Goal: Task Accomplishment & Management: Use online tool/utility

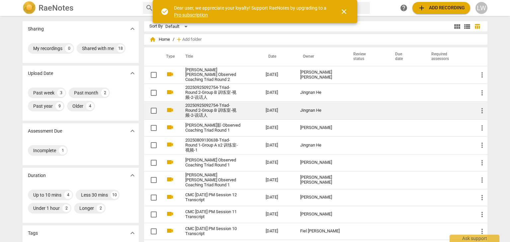
click at [205, 109] on link "20250925092754-Triad- Round 2-Group B 训练室-视频-2-说话人" at bounding box center [213, 110] width 56 height 15
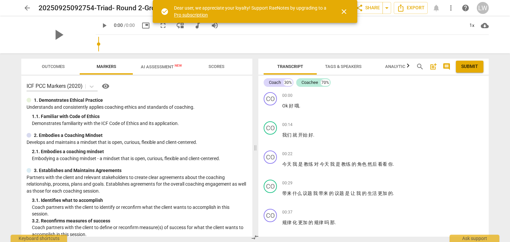
click at [346, 10] on span "close" at bounding box center [344, 12] width 8 height 8
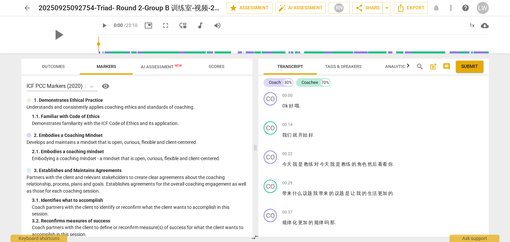
click at [54, 66] on span "Outcomes" at bounding box center [53, 66] width 23 height 5
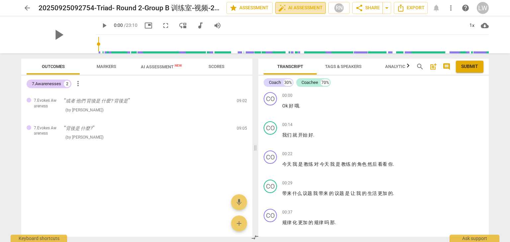
click at [303, 8] on span "auto_fix_high AI Assessment" at bounding box center [300, 8] width 44 height 8
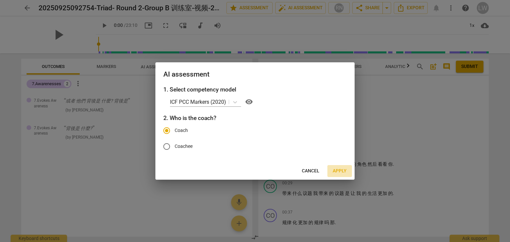
click at [337, 170] on span "Apply" at bounding box center [340, 171] width 14 height 7
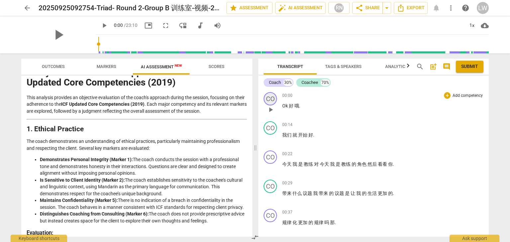
click at [275, 99] on div "CO" at bounding box center [270, 98] width 13 height 13
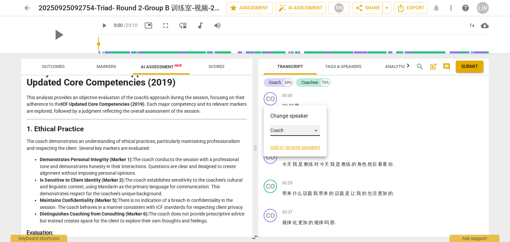
click at [315, 130] on div "Coach" at bounding box center [295, 131] width 50 height 11
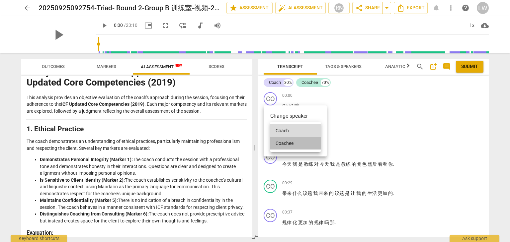
click at [303, 142] on li "Coachee" at bounding box center [295, 143] width 50 height 13
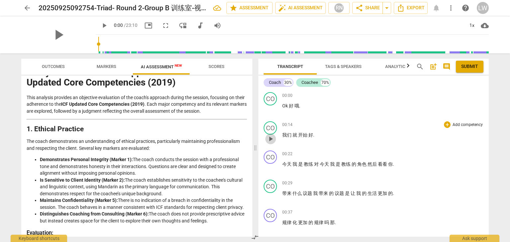
click at [271, 135] on span "play_arrow" at bounding box center [271, 139] width 8 height 8
click at [272, 141] on button "pause" at bounding box center [270, 139] width 11 height 11
click at [269, 108] on span "play_arrow" at bounding box center [271, 110] width 8 height 8
click at [270, 107] on span "pause" at bounding box center [271, 110] width 8 height 8
click at [272, 136] on span "play_arrow" at bounding box center [271, 139] width 8 height 8
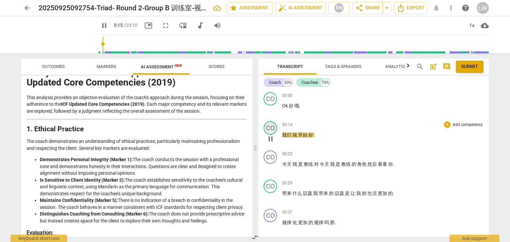
click at [272, 126] on div "CO" at bounding box center [270, 128] width 13 height 13
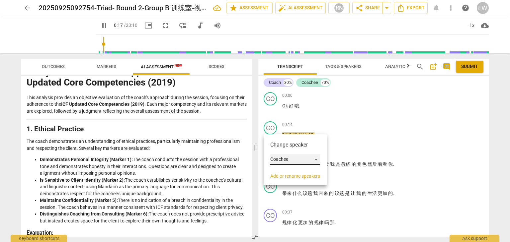
click at [316, 157] on div "Coachee" at bounding box center [295, 159] width 50 height 11
click at [303, 145] on li "Coach" at bounding box center [295, 147] width 50 height 13
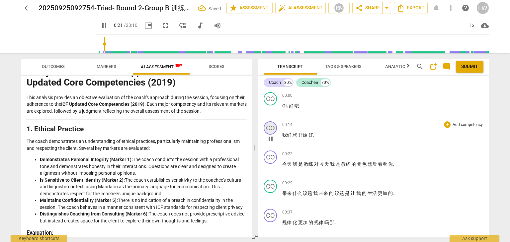
click at [274, 129] on div "CO" at bounding box center [270, 128] width 13 height 13
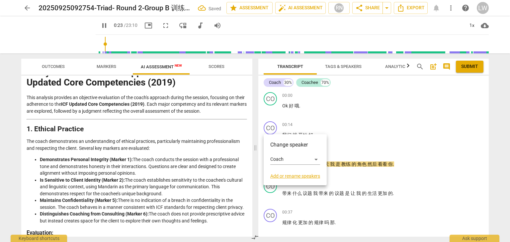
click at [364, 117] on div at bounding box center [255, 121] width 510 height 242
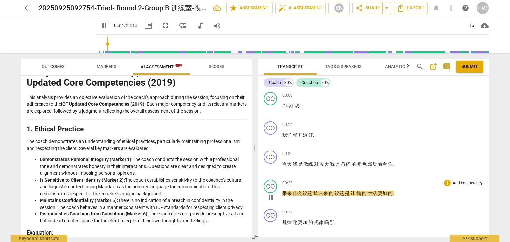
click at [316, 191] on span "我" at bounding box center [316, 193] width 6 height 5
click at [314, 192] on span "我" at bounding box center [316, 193] width 6 height 5
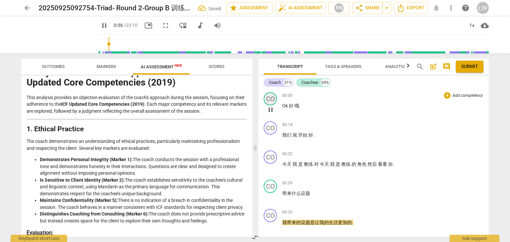
click at [271, 99] on div "CO" at bounding box center [270, 98] width 13 height 13
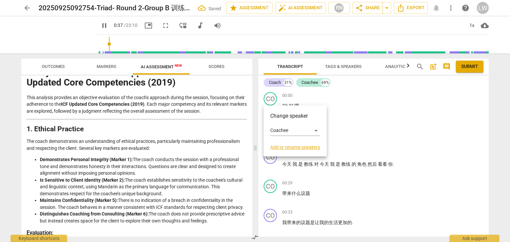
scroll to position [158, 0]
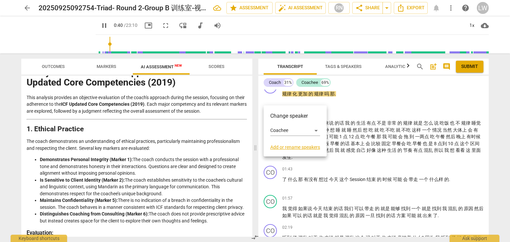
click at [294, 147] on link "Add or rename speakers" at bounding box center [295, 147] width 50 height 5
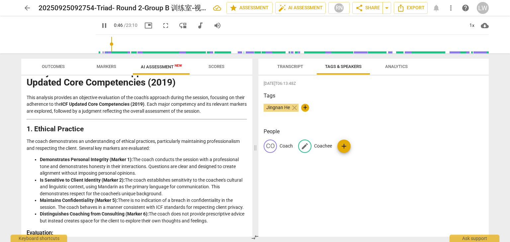
click at [325, 146] on p "Coachee" at bounding box center [323, 146] width 18 height 7
type input "49"
type input "S"
type input "49"
type input "Sa"
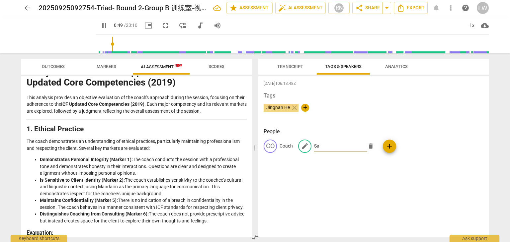
type input "50"
type input "[PERSON_NAME]"
type input "51"
type input "[PERSON_NAME]"
click at [335, 167] on div "[DATE]T06:13:48Z Tags Jingnan He close + People CO Coach edit [PERSON_NAME] add" at bounding box center [373, 156] width 230 height 161
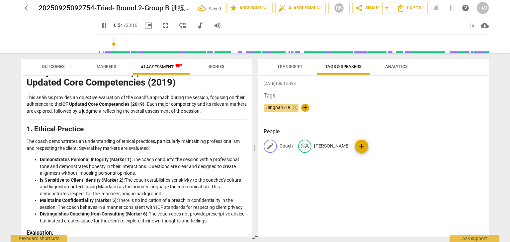
click at [286, 146] on p "Coach" at bounding box center [286, 146] width 13 height 7
type input "56"
type input "J"
type input "56"
type input "[PERSON_NAME]"
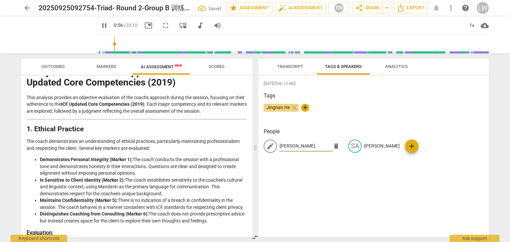
type input "57"
type input "[PERSON_NAME]"
type input "57"
type input "Jingn"
type input "58"
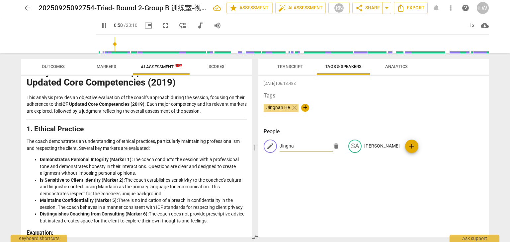
type input "Jingnan"
type input "59"
type input "Jingnan"
click at [326, 176] on div "[DATE]T06:13:48Z Tags Jingnan He close + People edit Jingnan delete SA [PERSON_…" at bounding box center [373, 156] width 230 height 161
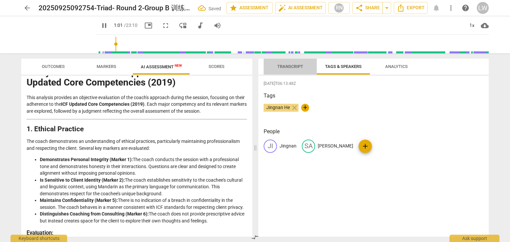
click at [290, 65] on span "Transcript" at bounding box center [290, 66] width 26 height 5
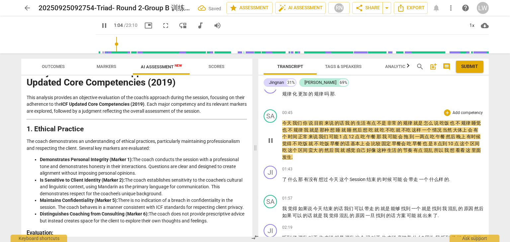
click at [274, 140] on span "pause" at bounding box center [271, 141] width 8 height 8
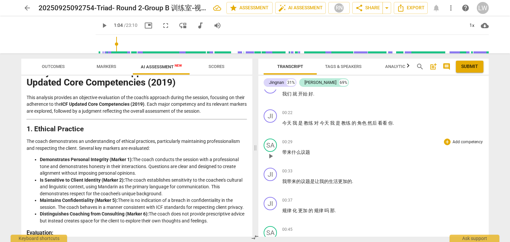
scroll to position [25, 0]
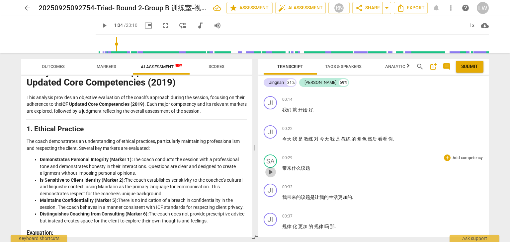
click at [271, 169] on span "play_arrow" at bounding box center [271, 172] width 8 height 8
click at [271, 169] on span "pause" at bounding box center [271, 172] width 8 height 8
click at [271, 162] on div "SA" at bounding box center [270, 161] width 13 height 13
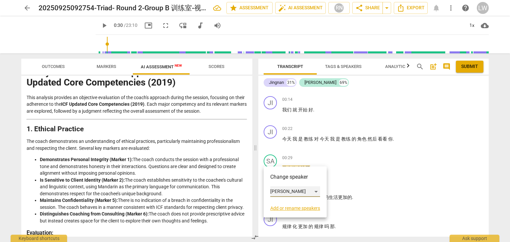
click at [316, 191] on div "[PERSON_NAME]" at bounding box center [295, 192] width 50 height 11
click at [306, 180] on li "Jingnan" at bounding box center [295, 179] width 50 height 13
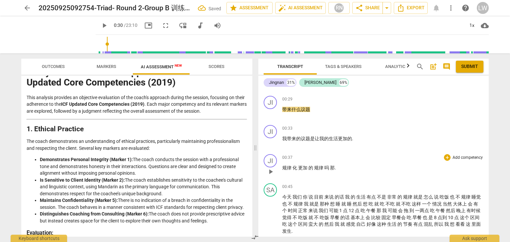
scroll to position [92, 0]
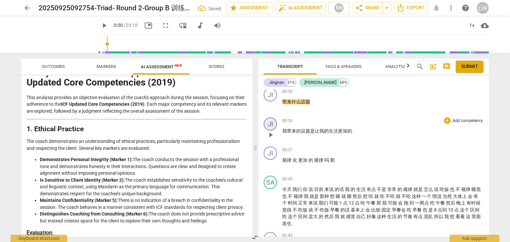
click at [271, 124] on div "JI" at bounding box center [270, 124] width 13 height 13
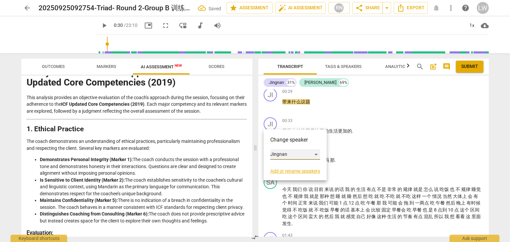
click at [315, 154] on div "Jingnan" at bounding box center [295, 154] width 50 height 11
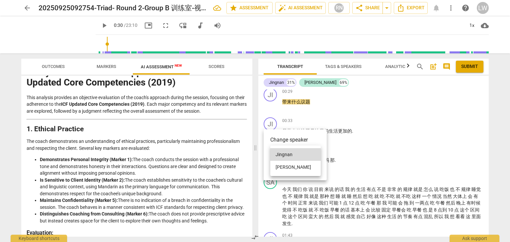
click at [295, 166] on li "[PERSON_NAME]" at bounding box center [295, 167] width 50 height 13
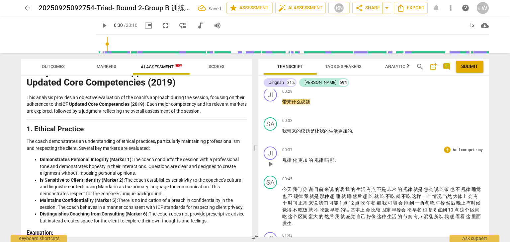
click at [367, 149] on div "00:37 + Add competency keyboard_arrow_right" at bounding box center [382, 150] width 201 height 7
click at [269, 162] on span "play_arrow" at bounding box center [271, 164] width 8 height 8
click at [271, 152] on div "JI" at bounding box center [270, 153] width 13 height 13
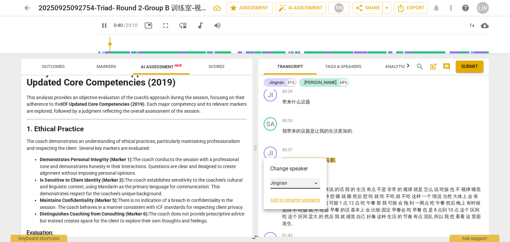
click at [317, 183] on div "Jingnan" at bounding box center [295, 183] width 50 height 11
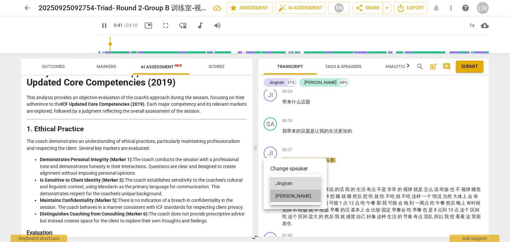
click at [300, 195] on li "[PERSON_NAME]" at bounding box center [295, 196] width 50 height 13
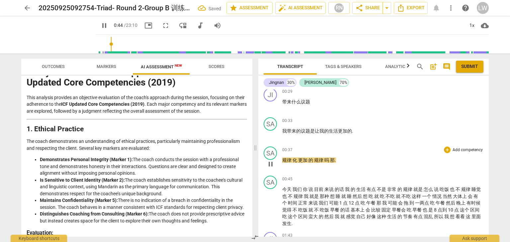
click at [298, 158] on span "更加" at bounding box center [303, 160] width 10 height 5
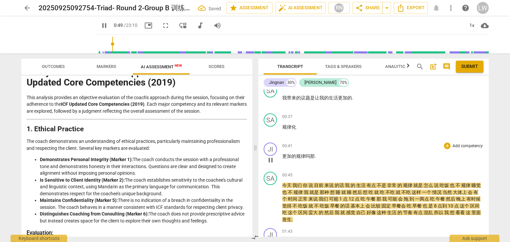
scroll to position [158, 0]
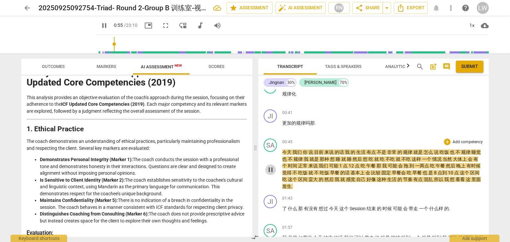
click at [271, 168] on span "pause" at bounding box center [271, 170] width 8 height 8
type input "56"
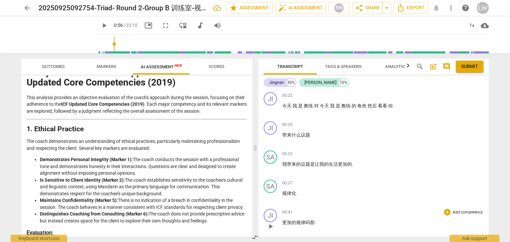
scroll to position [25, 0]
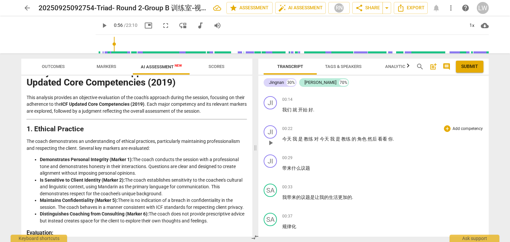
click at [457, 127] on p "Add competency" at bounding box center [468, 129] width 32 height 6
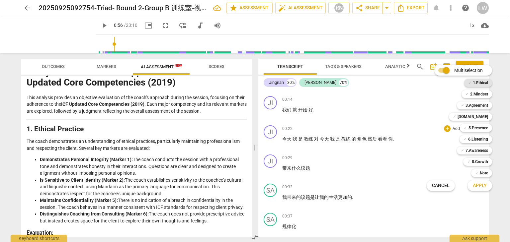
click at [483, 82] on b "1.Ethical" at bounding box center [480, 83] width 15 height 8
click at [479, 186] on span "Apply" at bounding box center [480, 186] width 14 height 7
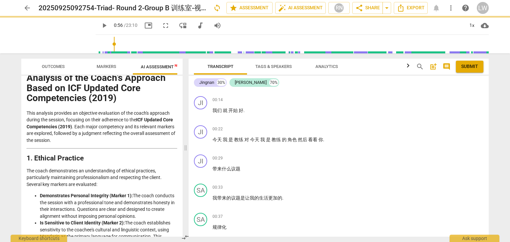
scroll to position [31, 0]
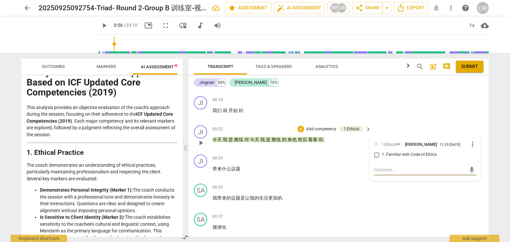
type textarea "m"
type textarea "mi"
type textarea "min"
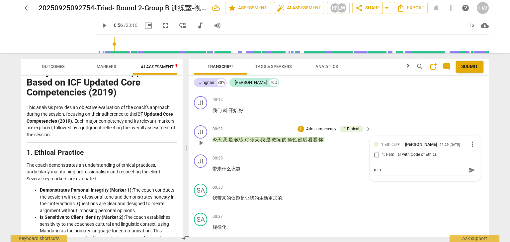
type textarea "ming"
type textarea "ming'q"
type textarea "ming'qu"
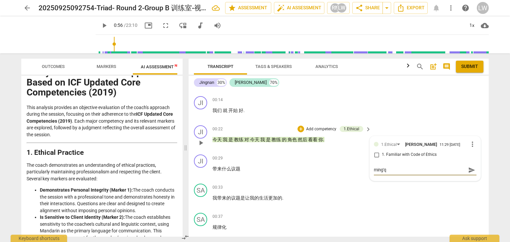
type textarea "ming'qu"
type textarea "ming'que"
type textarea "明确"
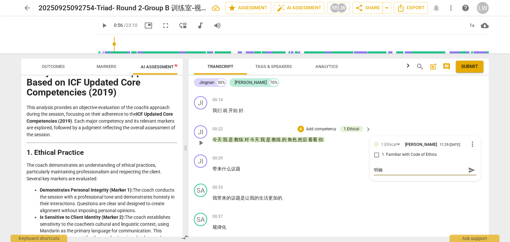
type textarea "明确g"
type textarea "明确ge"
type textarea "明确ge'z"
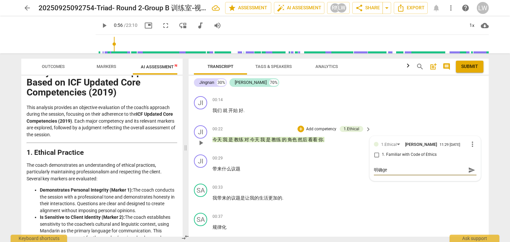
type textarea "明确ge'z"
type textarea "明确ge'zi"
type textarea "明确各自"
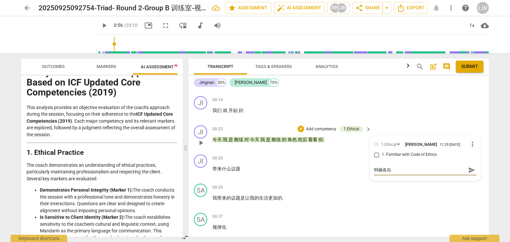
type textarea "明确各自d"
type textarea "明确各自de"
type textarea "明确各自的"
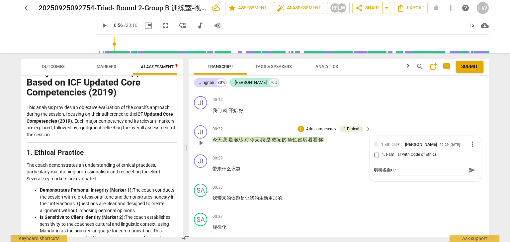
type textarea "明确各自的"
type textarea "明确各自的s"
type textarea "明确各自的sh"
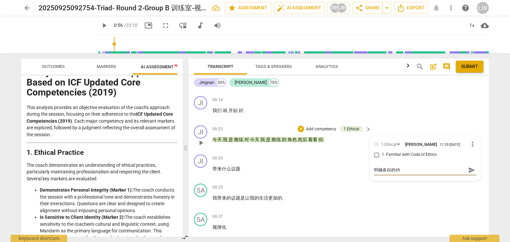
type textarea "明确各自的she"
type textarea "明确各自的shen"
type textarea "明确各自的sheng"
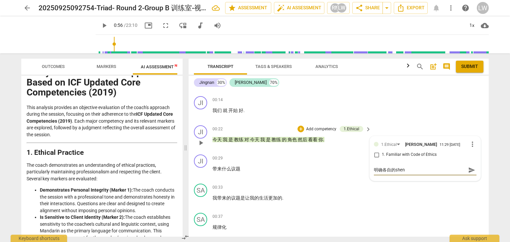
type textarea "明确各自的sheng"
type textarea "明确各自的shen"
type textarea "明确各自的shen'f"
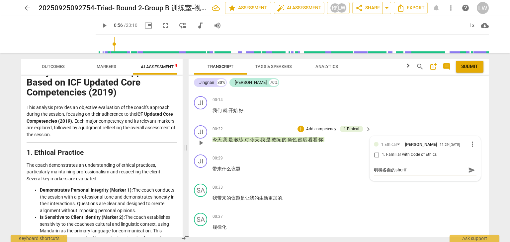
type textarea "明确各自的身份"
click at [448, 193] on div "SA play_arrow pause 00:33 + Add competency keyboard_arrow_right 我 带来 的 议题 是 让 我…" at bounding box center [339, 195] width 300 height 29
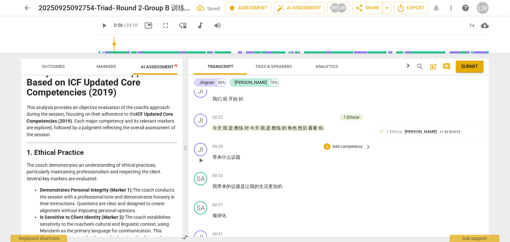
scroll to position [25, 0]
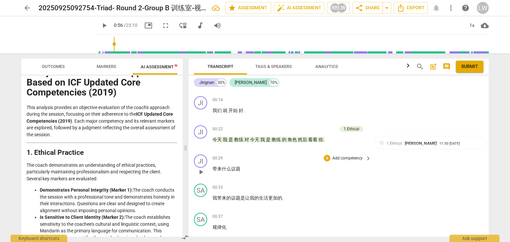
click at [347, 156] on p "Add competency" at bounding box center [348, 159] width 32 height 6
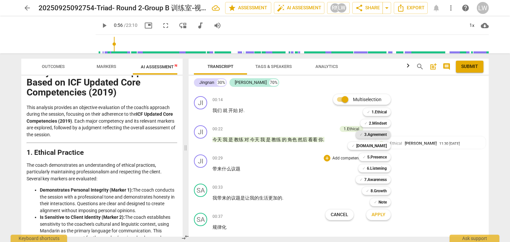
click at [377, 135] on b "3.Agreement" at bounding box center [375, 135] width 23 height 8
click at [379, 216] on span "Apply" at bounding box center [379, 215] width 14 height 7
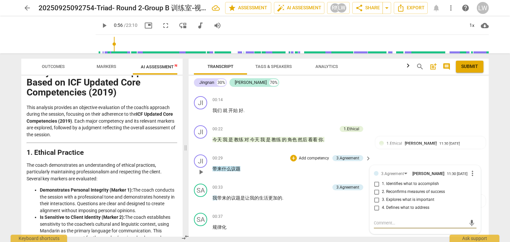
click at [374, 207] on input "4. Defines what to address" at bounding box center [376, 208] width 11 height 8
checkbox input "true"
click at [286, 177] on div "00:29 + Add competency 3.Agreement keyboard_arrow_right 带来 什么 议题" at bounding box center [292, 167] width 159 height 24
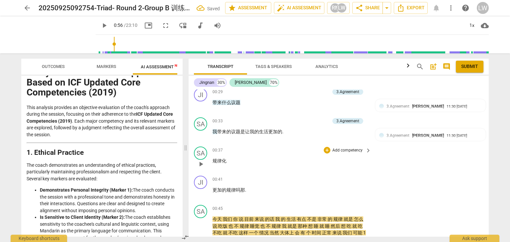
scroll to position [125, 0]
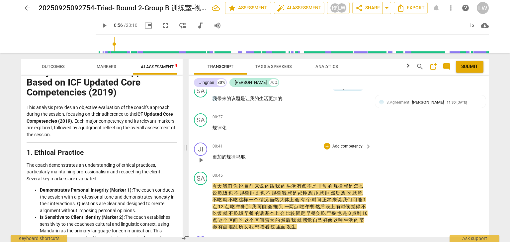
click at [351, 144] on p "Add competency" at bounding box center [348, 147] width 32 height 6
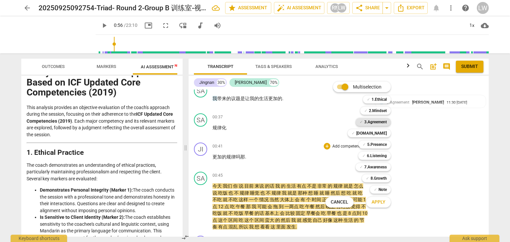
click at [380, 121] on b "3.Agreement" at bounding box center [375, 122] width 23 height 8
click at [379, 202] on span "Apply" at bounding box center [379, 202] width 14 height 7
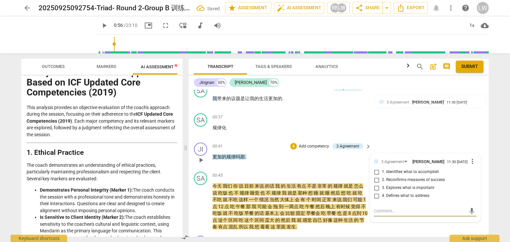
click at [377, 195] on input "4. Defines what to address" at bounding box center [376, 196] width 11 height 8
checkbox input "true"
click at [276, 164] on div "00:41 + Add competency 3.Agreement keyboard_arrow_right 更加 的 规律 吗 那 ." at bounding box center [292, 155] width 159 height 24
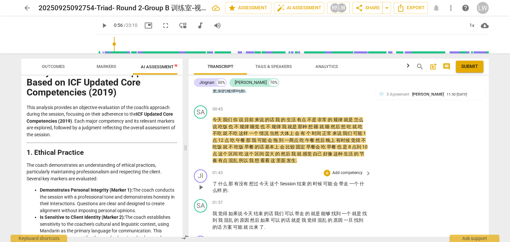
scroll to position [224, 0]
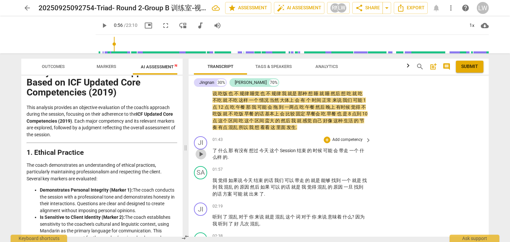
click at [199, 151] on span "play_arrow" at bounding box center [201, 154] width 8 height 8
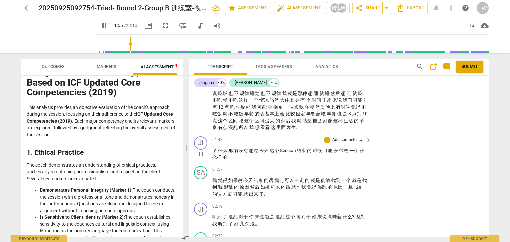
click at [201, 152] on span "pause" at bounding box center [201, 154] width 8 height 8
type input "115"
click at [353, 137] on p "Add competency" at bounding box center [348, 140] width 32 height 6
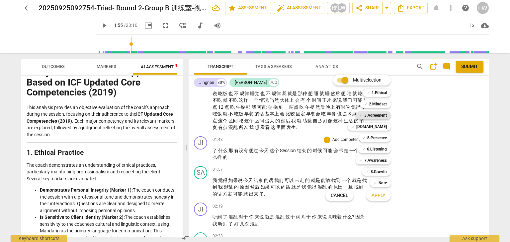
click at [380, 117] on b "3.Agreement" at bounding box center [375, 116] width 23 height 8
click at [380, 194] on span "Apply" at bounding box center [379, 196] width 14 height 7
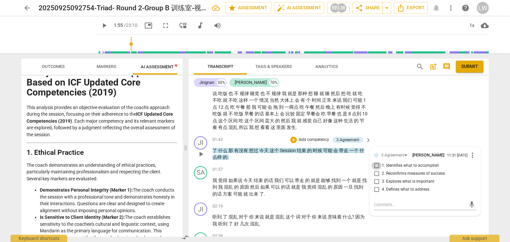
click at [376, 164] on input "1. Identifies what to accomplish" at bounding box center [376, 166] width 11 height 8
checkbox input "true"
click at [395, 202] on textarea at bounding box center [420, 205] width 92 height 6
type textarea "f"
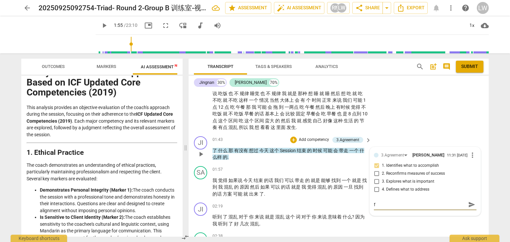
type textarea "fa"
type textarea "fan"
type textarea "fang"
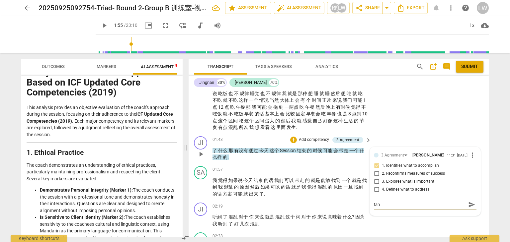
type textarea "fang"
type textarea "fang'x"
type textarea "fang'xi"
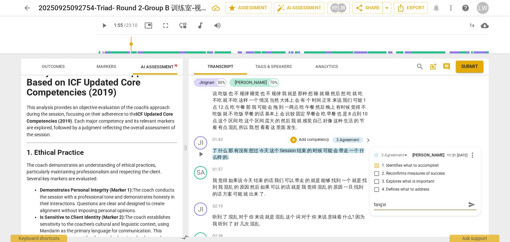
type textarea "fang'xia"
type textarea "fang'xian"
type textarea "fang'xiang"
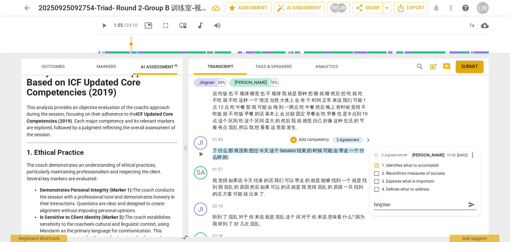
type textarea "fang'xiang"
type textarea "方向"
type textarea "方向x"
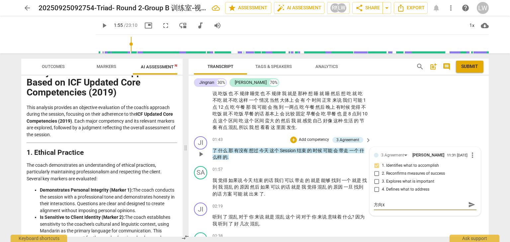
type textarea "[PERSON_NAME]"
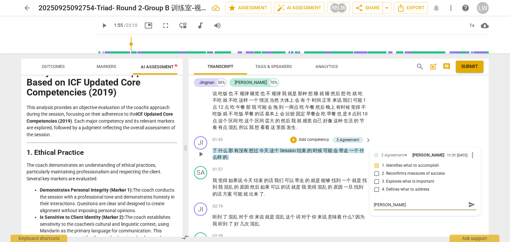
type textarea "[PERSON_NAME]"
type textarea "方向性"
type textarea "方向性h"
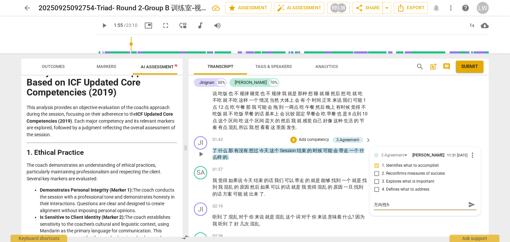
type textarea "方向性ha"
type textarea "方向性hao"
type textarea "方向性好"
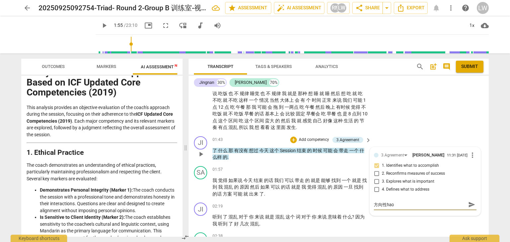
type textarea "方向性好"
type textarea "方向性好，"
type textarea "方向性好，k"
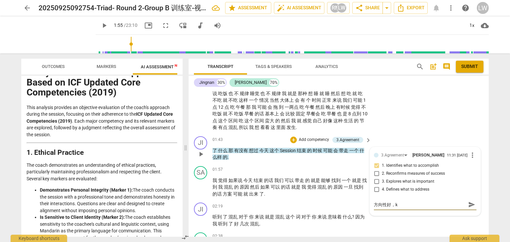
type textarea "方向性好，ke"
type textarea "方向性好，[PERSON_NAME]"
type textarea "方向性好，ke'ne"
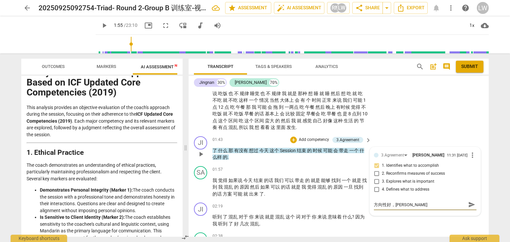
type textarea "方向性好，ke'ne"
type textarea "方向性好，[PERSON_NAME]'en"
type textarea "方向性好，ke'neng"
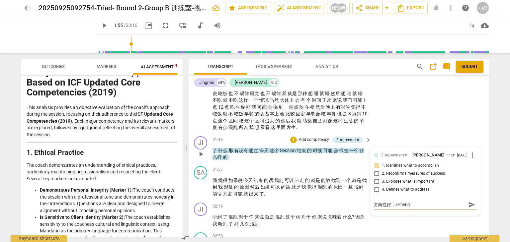
type textarea "方向性好，可能"
type textarea "方向性好，可能x"
type textarea "方向性好，可能xu"
type textarea "方向性好，可能xu'y"
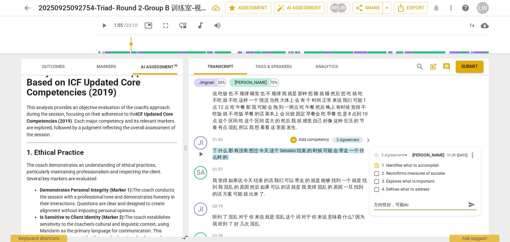
type textarea "方向性好，可能xu'y"
type textarea "方向性好，可能xu'ya"
type textarea "方向性好，可能xu'yao"
type textarea "方向性好，可能需要"
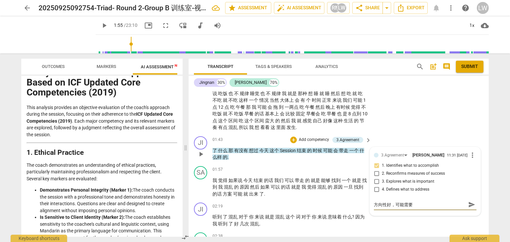
type textarea "方向性好，可能需要j"
type textarea "方向性好，可能需要ji"
type textarea "方向性好，可能需要jin"
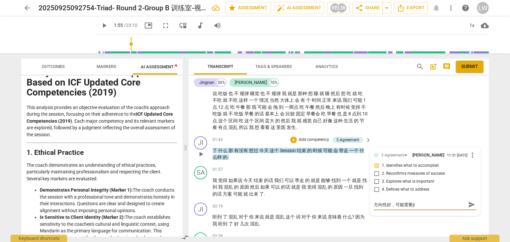
type textarea "方向性好，可能需要jin"
type textarea "方向性好，可能需要jing"
type textarea "方向性好，可能需要jing'y"
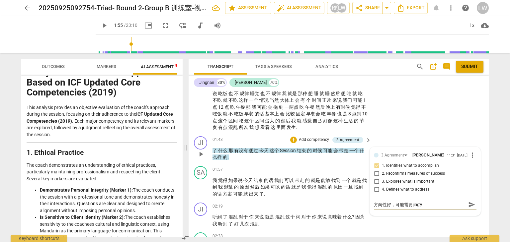
type textarea "方向性好，可能需要jing'yi"
type textarea "方向性好，可能需要jing'yi'b"
type textarea "方向性好，可能需要jing'yi'bu"
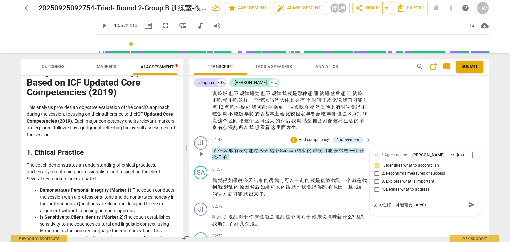
type textarea "方向性好，可能需要jing'yi'bu"
type textarea "方向性好，可能需要进一步"
type textarea "方向性好，可能需要进一步l"
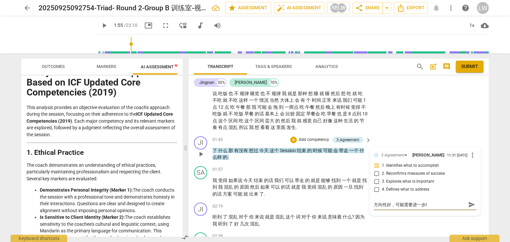
type textarea "方向性好，可能需要进一步li"
type textarea "方向性好，可能需要进一步lia"
type textarea "方向性好，可能需要进一步liao"
type textarea "方向性好，可能需要进一步liao'j"
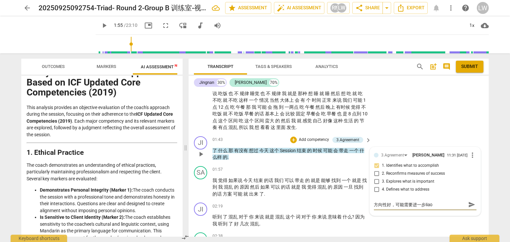
type textarea "方向性好，可能需要进一步liao'j"
type textarea "方向性好，可能需要进一步liao'ji"
type textarea "方向性好，可能需要进一步liao'jie"
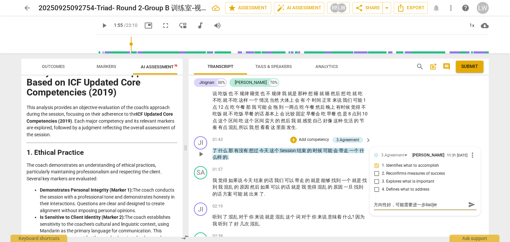
type textarea "方向性好，可能需要进一步了解"
type textarea "方向性好，可能需要进一步了解y"
type textarea "方向性好，可能需要进一步了解yi"
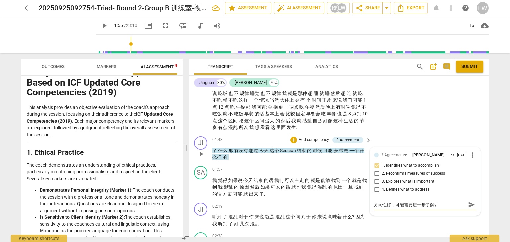
type textarea "方向性好，可能需要进一步了解yi"
type textarea "方向性好，可能需要进一步了解yi'k"
type textarea "方向性好，可能需要进一步了解yi'ke"
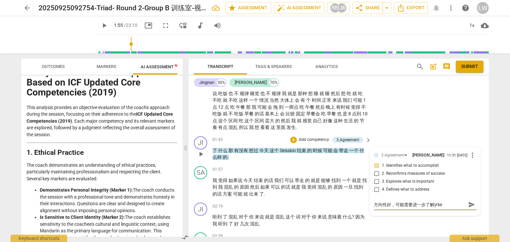
type textarea "方向性好，可能需要进一步了解yi'ke'h"
type textarea "方向性好，可能需要进一步了解yi'ke'hu"
type textarea "方向性好，可能需要进一步了解yi'ke'h"
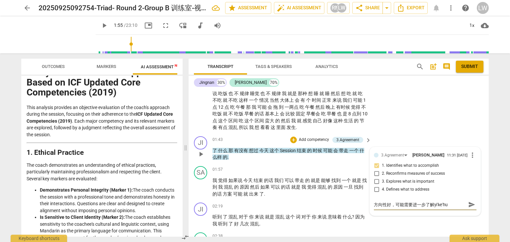
type textarea "方向性好，可能需要进一步了解yi'ke'h"
type textarea "方向性好，可能需要进一步了解yi'ke"
type textarea "方向性好，可能需要进一步了解yi'k"
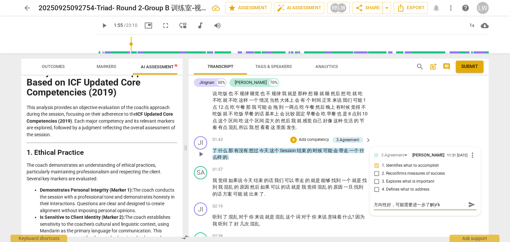
type textarea "方向性好，可能需要进一步了解yi"
type textarea "方向性好，可能需要进一步了解yi'x"
type textarea "方向性好，可能需要进一步了解yi'xi"
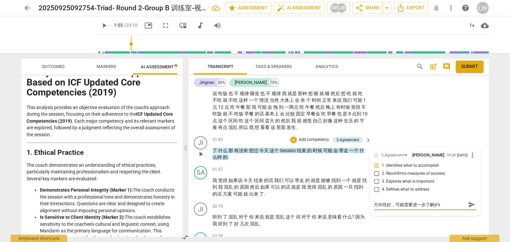
type textarea "方向性好，可能需要进一步了解yi'xi"
type textarea "方向性好，可能需要进一步了解yi'xia"
type textarea "方向性好，可能需要进一步了解一下"
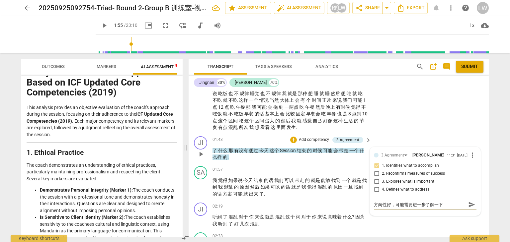
type textarea "方向性好，可能需要进一步了解一下k"
type textarea "方向性好，可能需要进一步了解一下ke"
type textarea "方向性好，可能需要进一步了解一下ke'h"
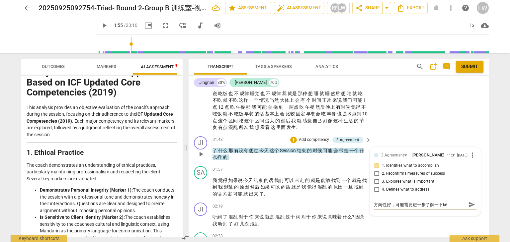
type textarea "方向性好，可能需要进一步了解一下ke'h"
click at [470, 206] on span "send" at bounding box center [471, 208] width 7 height 7
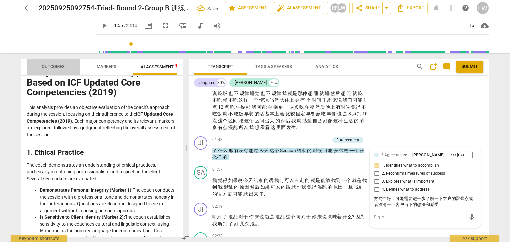
click at [50, 67] on span "Outcomes" at bounding box center [53, 66] width 23 height 5
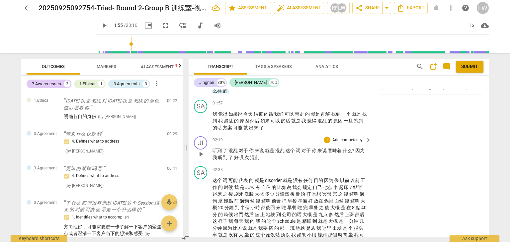
scroll to position [324, 0]
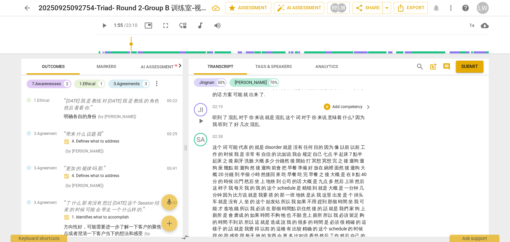
click at [356, 104] on p "Add competency" at bounding box center [348, 107] width 32 height 6
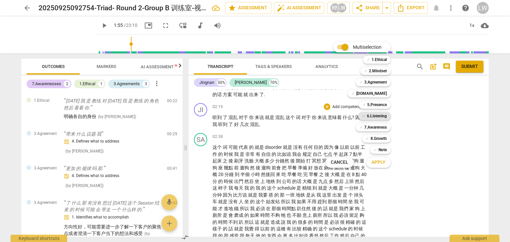
click at [383, 115] on b "6.Listening" at bounding box center [377, 116] width 20 height 8
click at [381, 162] on span "Apply" at bounding box center [379, 162] width 14 height 7
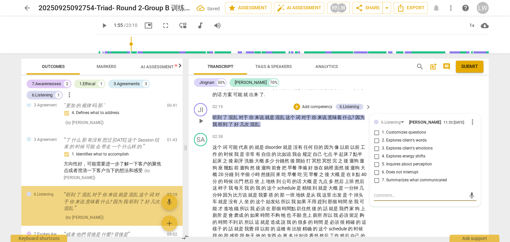
scroll to position [110, 0]
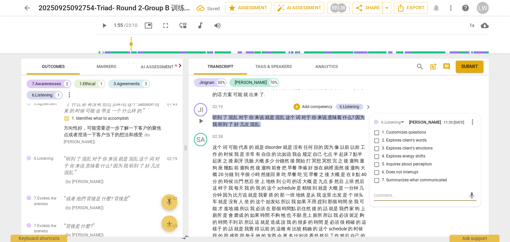
click at [376, 137] on input "2. Explores client's words" at bounding box center [376, 141] width 11 height 8
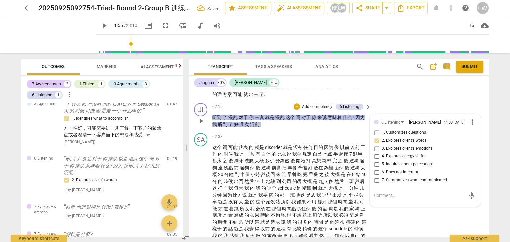
click at [376, 163] on input "5. Inquires about perception" at bounding box center [376, 165] width 11 height 8
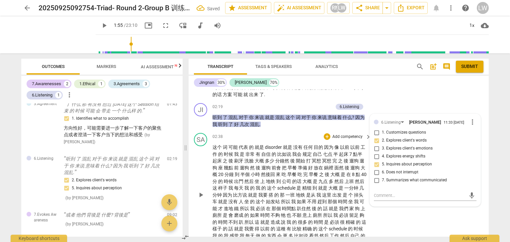
click at [288, 133] on div "02:38 + Add competency keyboard_arrow_right" at bounding box center [292, 136] width 159 height 7
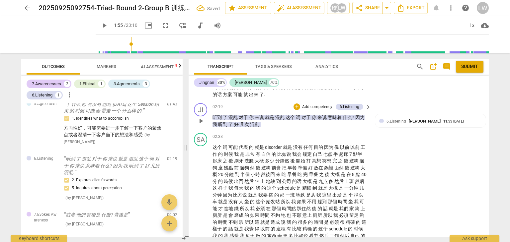
click at [314, 104] on p "Add competency" at bounding box center [318, 107] width 32 height 6
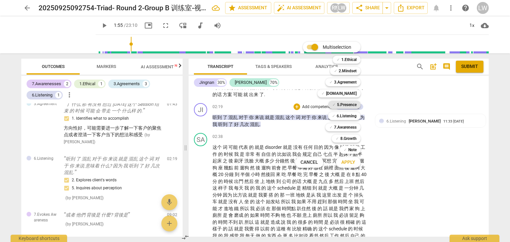
click at [352, 103] on b "5.Presence" at bounding box center [347, 105] width 20 height 8
click at [349, 164] on span "Apply" at bounding box center [348, 162] width 14 height 7
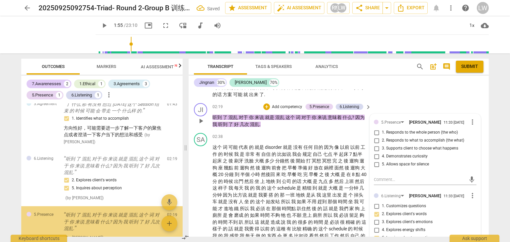
scroll to position [166, 0]
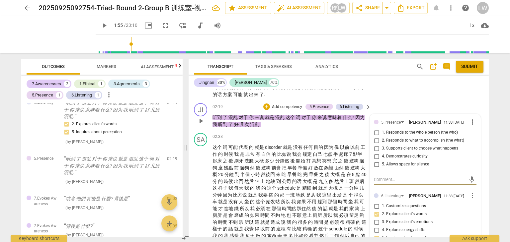
click at [376, 153] on input "4. Demonstrates curiosity" at bounding box center [376, 157] width 11 height 8
click at [292, 131] on div "SA play_arrow pause 02:38 + Add competency keyboard_arrow_right 这个 词 可能 代表 的 就是…" at bounding box center [339, 190] width 300 height 119
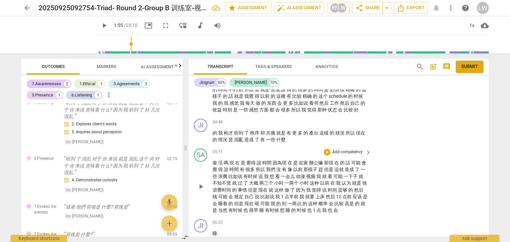
scroll to position [490, 0]
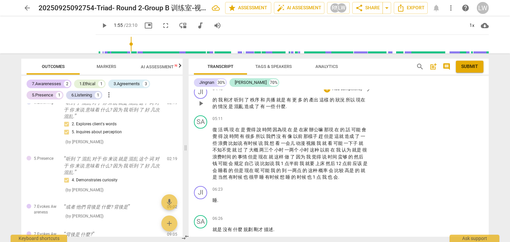
click at [356, 92] on p "Add competency" at bounding box center [348, 89] width 32 height 6
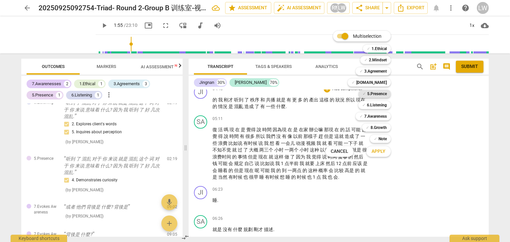
click at [385, 94] on b "5.Presence" at bounding box center [377, 94] width 20 height 8
click at [382, 150] on span "Apply" at bounding box center [379, 151] width 14 height 7
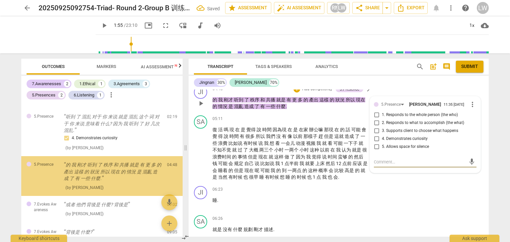
scroll to position [215, 0]
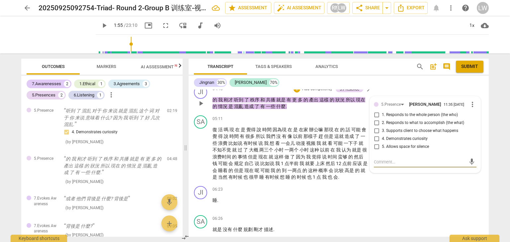
click at [375, 142] on input "4. Demonstrates curiosity" at bounding box center [376, 139] width 11 height 8
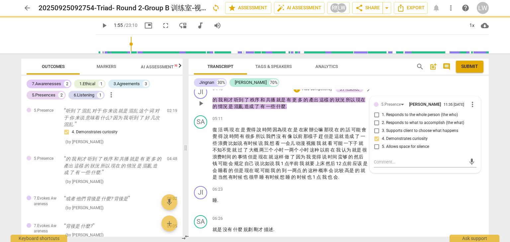
click at [315, 92] on p "Add competency" at bounding box center [318, 89] width 32 height 6
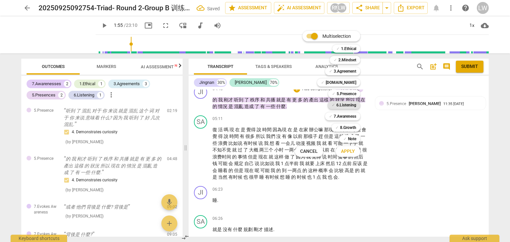
click at [352, 105] on b "6.Listening" at bounding box center [346, 105] width 20 height 8
click at [347, 150] on span "Apply" at bounding box center [348, 151] width 14 height 7
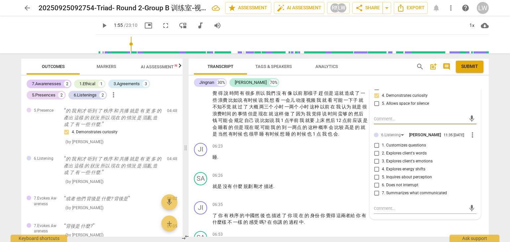
scroll to position [523, 0]
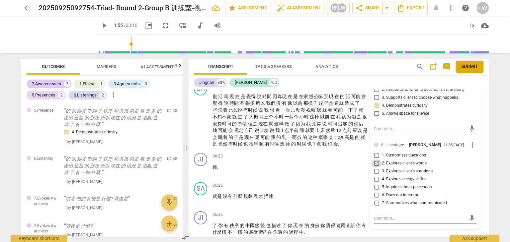
click at [375, 168] on input "2. Explores client's words" at bounding box center [376, 164] width 11 height 8
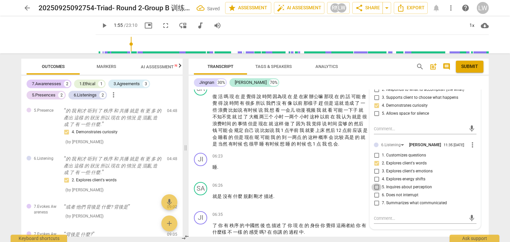
click at [376, 192] on input "5. Inquires about perception" at bounding box center [376, 188] width 11 height 8
click at [275, 173] on div "06:23 + Add competency keyboard_arrow_right 睡 ." at bounding box center [292, 165] width 159 height 24
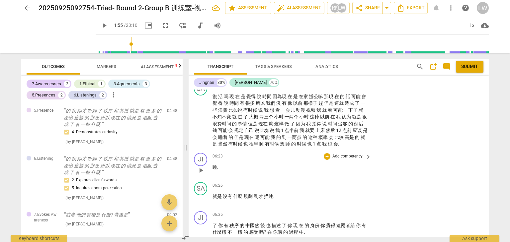
scroll to position [557, 0]
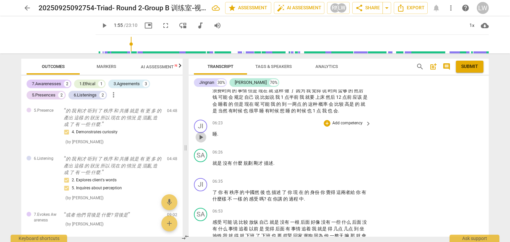
click at [201, 141] on span "play_arrow" at bounding box center [201, 137] width 8 height 8
click at [201, 141] on span "pause" at bounding box center [201, 137] width 8 height 8
click at [202, 133] on div "JI" at bounding box center [200, 126] width 13 height 13
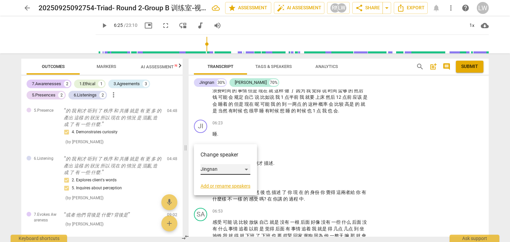
click at [247, 169] on div "Jingnan" at bounding box center [226, 169] width 50 height 11
click at [235, 182] on li "[PERSON_NAME]" at bounding box center [226, 182] width 50 height 13
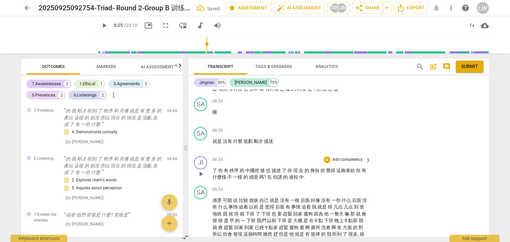
scroll to position [590, 0]
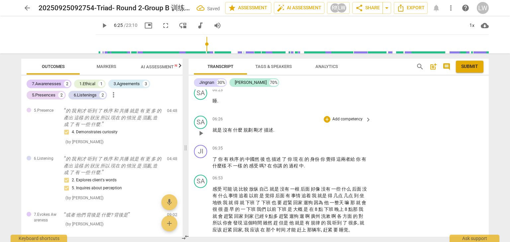
click at [198, 137] on span "play_arrow" at bounding box center [201, 134] width 8 height 8
click at [201, 137] on span "pause" at bounding box center [201, 134] width 8 height 8
click at [201, 137] on span "play_arrow" at bounding box center [201, 134] width 8 height 8
click at [203, 137] on span "pause" at bounding box center [201, 134] width 8 height 8
click at [253, 133] on span "規劃" at bounding box center [248, 130] width 10 height 5
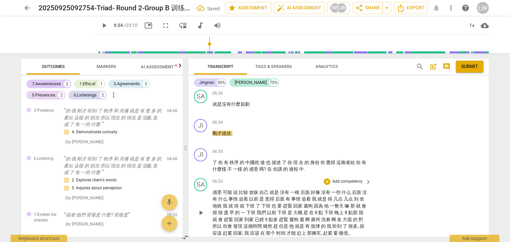
scroll to position [656, 0]
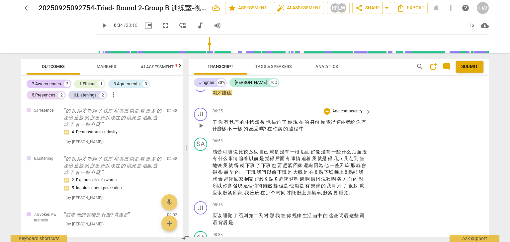
click at [201, 130] on span "play_arrow" at bounding box center [201, 126] width 8 height 8
click at [203, 130] on span "pause" at bounding box center [201, 126] width 8 height 8
click at [358, 115] on p "Add competency" at bounding box center [348, 112] width 32 height 6
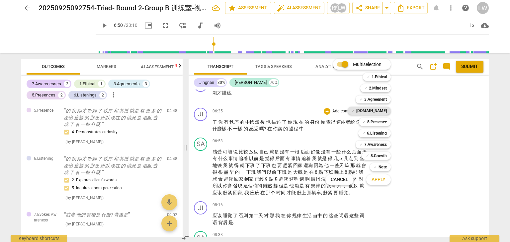
click at [386, 109] on b "[DOMAIN_NAME]" at bounding box center [371, 111] width 31 height 8
click at [381, 177] on span "Apply" at bounding box center [379, 180] width 14 height 7
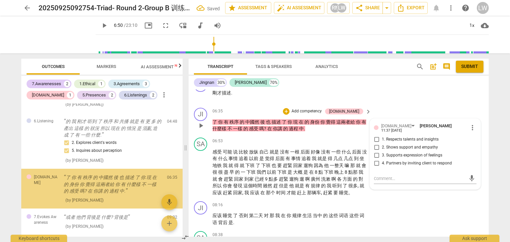
scroll to position [319, 0]
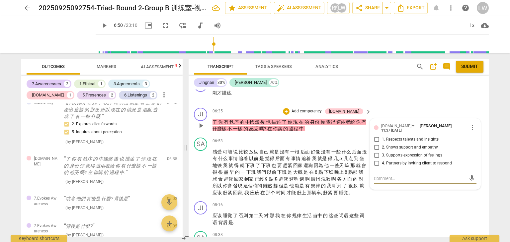
click at [376, 160] on input "3. Supports expression of feelings" at bounding box center [376, 156] width 11 height 8
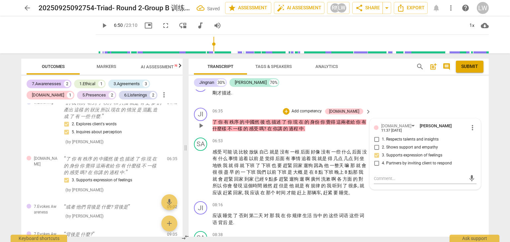
click at [319, 115] on p "Add competency" at bounding box center [307, 112] width 32 height 6
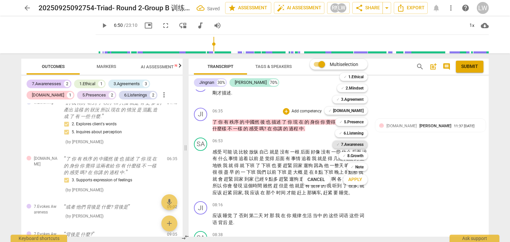
click at [353, 145] on b "7.Awareness" at bounding box center [352, 145] width 23 height 8
click at [356, 180] on span "Apply" at bounding box center [355, 180] width 14 height 7
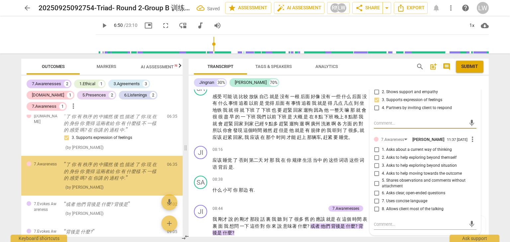
scroll to position [723, 0]
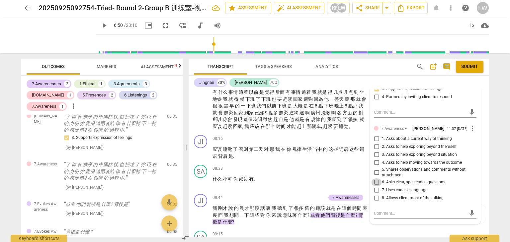
click at [376, 187] on input "6. Asks clear, open-ended questions" at bounding box center [376, 183] width 11 height 8
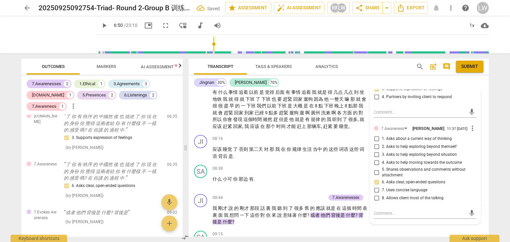
click at [377, 195] on input "7. Uses concise language" at bounding box center [376, 191] width 11 height 8
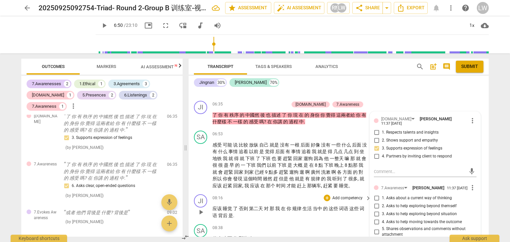
scroll to position [623, 0]
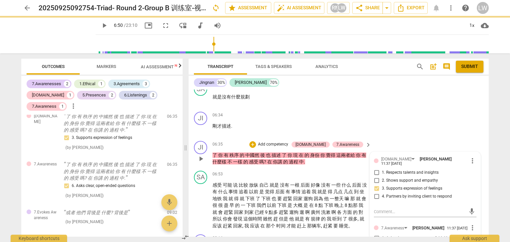
click at [288, 148] on p "Add competency" at bounding box center [273, 145] width 32 height 6
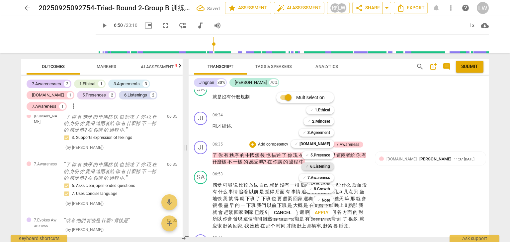
click at [325, 166] on b "6.Listening" at bounding box center [320, 167] width 20 height 8
click at [328, 212] on span "Apply" at bounding box center [322, 213] width 14 height 7
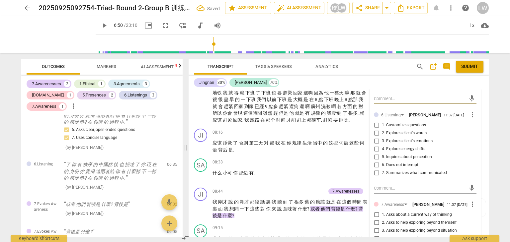
scroll to position [756, 0]
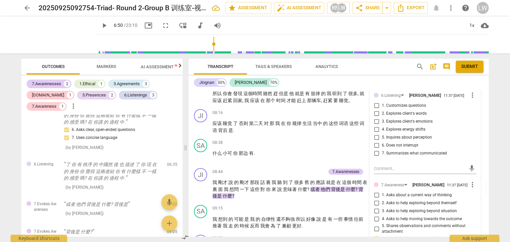
click at [373, 126] on input "3. Explores client's emotions" at bounding box center [376, 122] width 11 height 8
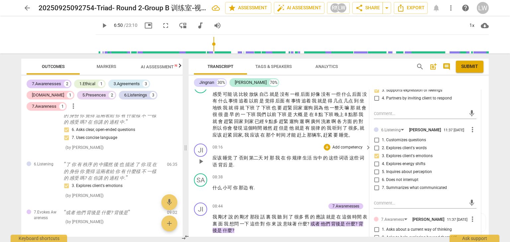
scroll to position [723, 0]
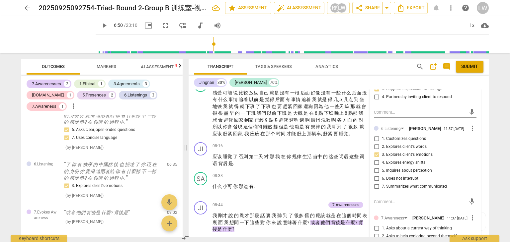
click at [375, 143] on input "1. Customizes questions" at bounding box center [376, 139] width 11 height 8
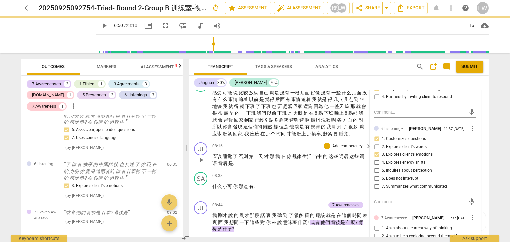
click at [266, 150] on div "08:16 + Add competency keyboard_arrow_right" at bounding box center [292, 145] width 159 height 7
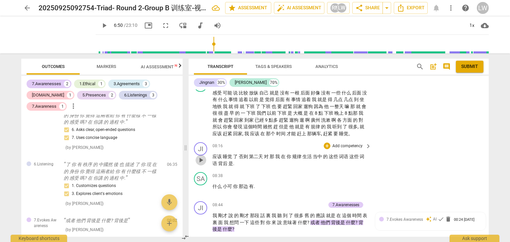
click at [201, 164] on span "play_arrow" at bounding box center [201, 160] width 8 height 8
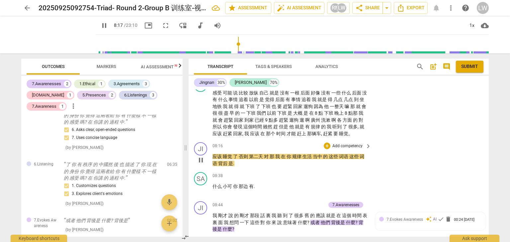
click at [201, 164] on span "pause" at bounding box center [201, 160] width 8 height 8
click at [200, 164] on span "play_arrow" at bounding box center [201, 160] width 8 height 8
click at [201, 164] on span "pause" at bounding box center [201, 160] width 8 height 8
drag, startPoint x: 215, startPoint y: 197, endPoint x: 223, endPoint y: 197, distance: 8.3
click at [223, 190] on p "什么 小可 你 那边 有 ." at bounding box center [290, 186] width 155 height 7
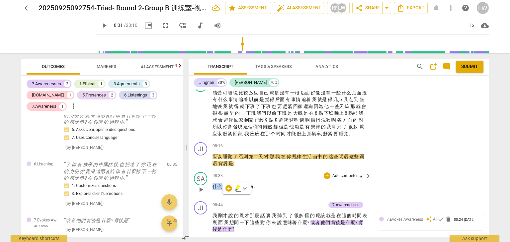
drag, startPoint x: 213, startPoint y: 196, endPoint x: 222, endPoint y: 196, distance: 9.3
click at [222, 189] on span "什么" at bounding box center [218, 186] width 10 height 5
copy span "什么"
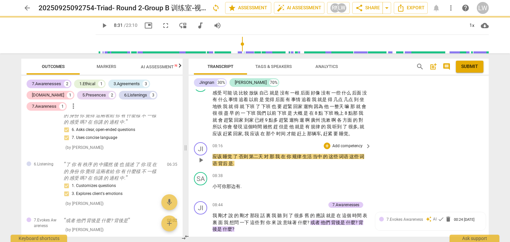
click at [241, 167] on p "应该 睡觉 了 否则 第二天 对 那 我 在 你 规律 生活 当中 的 这些 词语 这些 词语 背后 是 ." at bounding box center [290, 160] width 155 height 14
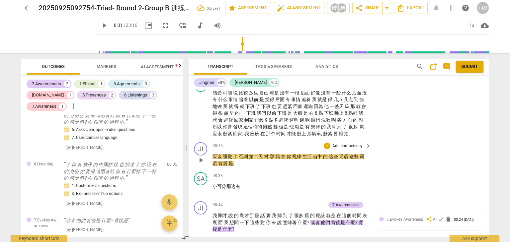
paste p
click at [238, 166] on span ".什么" at bounding box center [238, 163] width 11 height 5
click at [251, 167] on p "应该 睡觉 了 否则 第二天 对 那 我 在 你 规律 生活 当中 的 这些 词语 这些 词语 背后 是 什么" at bounding box center [290, 160] width 155 height 14
click at [358, 149] on p "Add competency" at bounding box center [348, 146] width 32 height 6
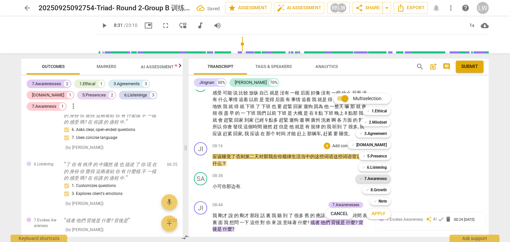
click at [373, 178] on b "7.Awareness" at bounding box center [375, 179] width 23 height 8
click at [377, 215] on span "Apply" at bounding box center [379, 214] width 14 height 7
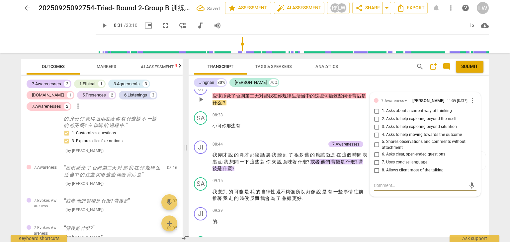
scroll to position [783, 0]
click at [377, 149] on input "5. Shares observations and comments without attachment" at bounding box center [376, 145] width 11 height 8
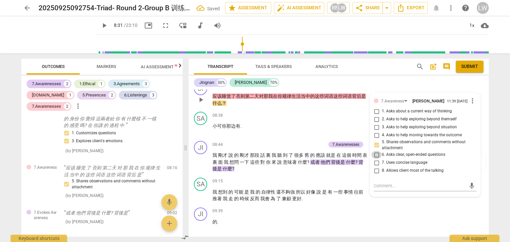
click at [374, 159] on input "6. Asks clear, open-ended questions" at bounding box center [376, 155] width 11 height 8
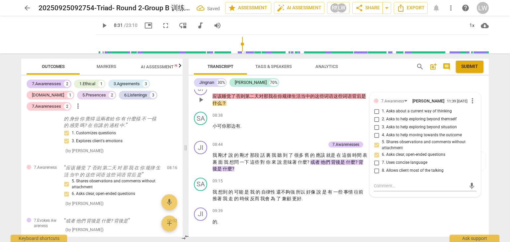
click at [375, 116] on input "1. Asks about a current way of thinking" at bounding box center [376, 112] width 11 height 8
click at [307, 148] on p "Add competency" at bounding box center [310, 145] width 32 height 6
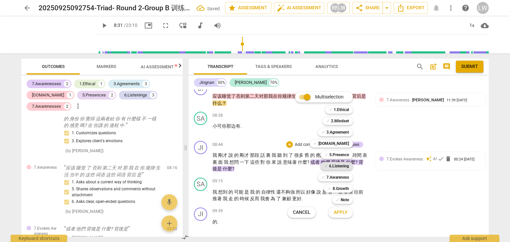
click at [342, 166] on b "6.Listening" at bounding box center [339, 166] width 20 height 8
click at [339, 213] on span "Apply" at bounding box center [341, 213] width 14 height 7
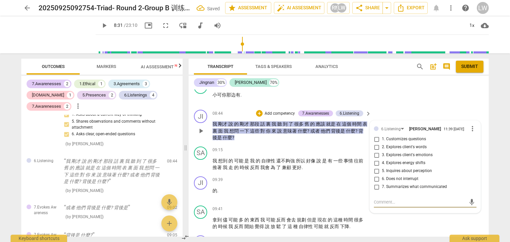
scroll to position [830, 0]
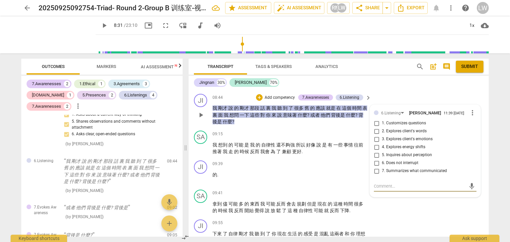
click at [375, 135] on input "2. Explores client's words" at bounding box center [376, 132] width 11 height 8
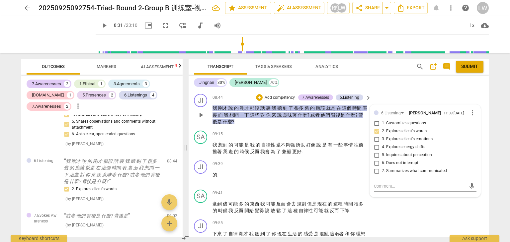
click at [375, 159] on input "5. Inquires about perception" at bounding box center [376, 155] width 11 height 8
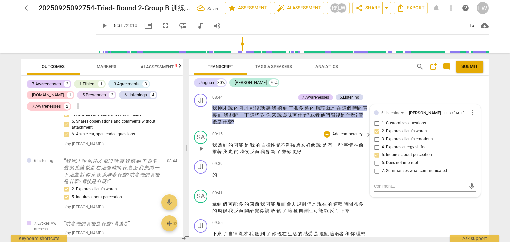
click at [283, 138] on div "09:15 + Add competency keyboard_arrow_right" at bounding box center [292, 134] width 159 height 7
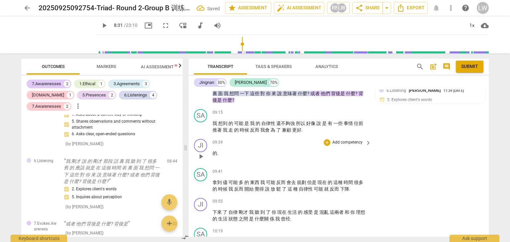
scroll to position [863, 0]
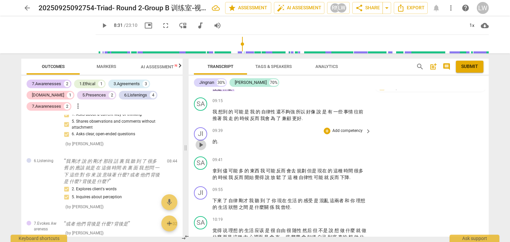
click at [202, 149] on span "play_arrow" at bounding box center [201, 145] width 8 height 8
click at [202, 149] on span "pause" at bounding box center [201, 145] width 8 height 8
click at [203, 141] on div "JI" at bounding box center [200, 134] width 13 height 13
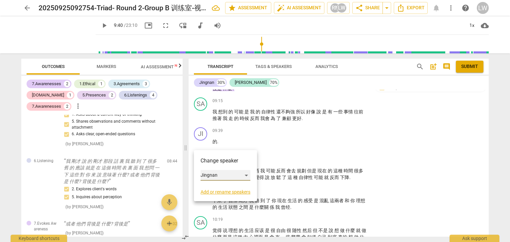
click at [248, 176] on div "Jingnan" at bounding box center [226, 175] width 50 height 11
click at [235, 187] on li "[PERSON_NAME]" at bounding box center [226, 188] width 50 height 13
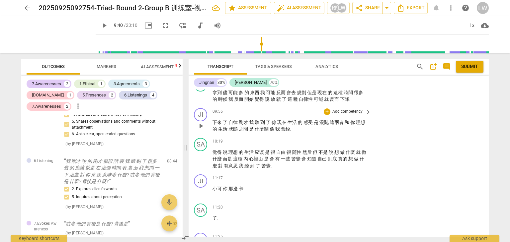
scroll to position [930, 0]
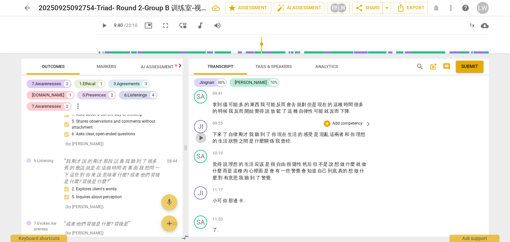
click at [198, 142] on span "play_arrow" at bounding box center [201, 138] width 8 height 8
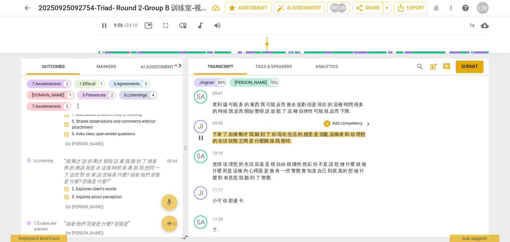
click at [202, 142] on span "pause" at bounding box center [201, 138] width 8 height 8
drag, startPoint x: 213, startPoint y: 145, endPoint x: 227, endPoint y: 144, distance: 14.7
click at [227, 144] on p "下來 了 自律 剛才 我 聽 到 了 你 現在 生活 的 感受 是 混亂 這兩者 和 你 理想 的 生活 狀態 之間 是 什麼關 係 我 曾经 ." at bounding box center [290, 138] width 155 height 14
copy p "下來 了"
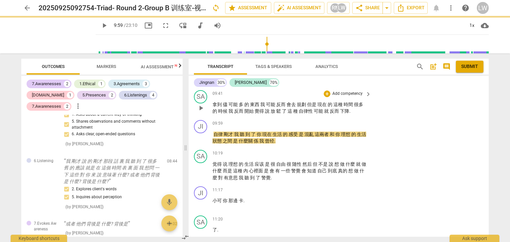
click at [349, 114] on span "下降" at bounding box center [344, 111] width 9 height 5
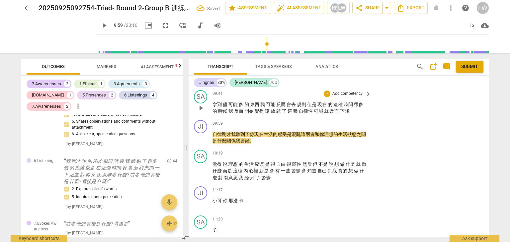
paste p
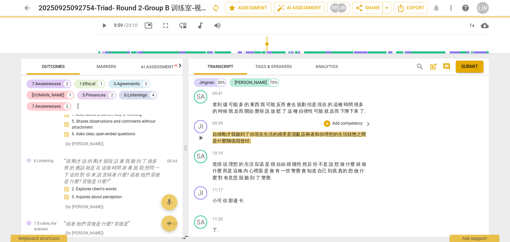
click at [200, 145] on div "JI play_arrow pause" at bounding box center [203, 132] width 19 height 25
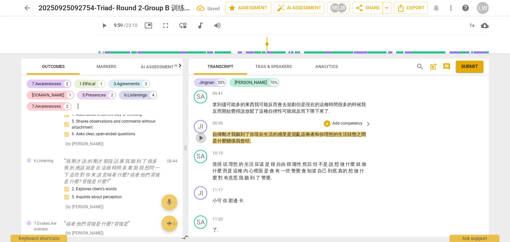
click at [201, 142] on span "play_arrow" at bounding box center [201, 138] width 8 height 8
click at [201, 142] on span "pause" at bounding box center [201, 138] width 8 height 8
click at [202, 142] on span "play_arrow" at bounding box center [201, 138] width 8 height 8
click at [204, 142] on span "pause" at bounding box center [201, 138] width 8 height 8
drag, startPoint x: 236, startPoint y: 150, endPoint x: 250, endPoint y: 150, distance: 13.9
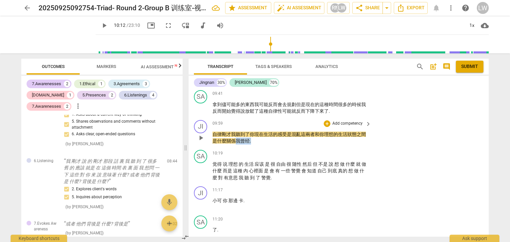
click at [250, 145] on p "自律 剛才 我 聽 到 了 你 現在 生活 的 感受 是 混亂 這兩者 和 你 理想 的 生活 狀態 之間 是 什麼關 係 我 曾经 ." at bounding box center [290, 138] width 155 height 14
copy p "我 曾经 ."
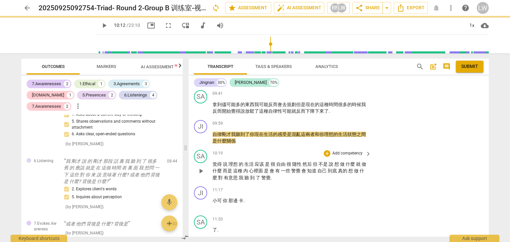
click at [213, 167] on span "觉得" at bounding box center [218, 164] width 10 height 5
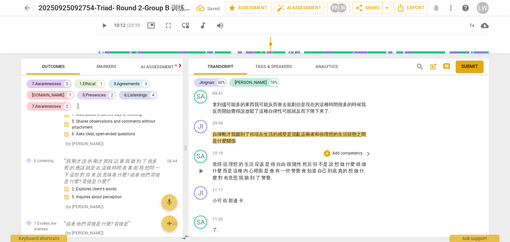
paste p
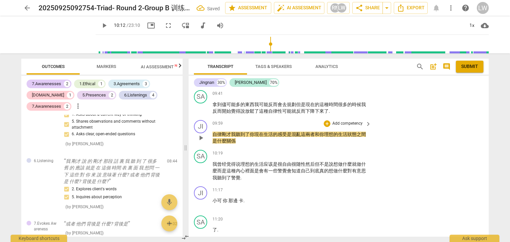
click at [240, 145] on p "自律 剛才 我 聽 到 了 你 現在 生活 的 感受 是 混亂 這兩者 和 你 理想 的 生活 狀態 之間 是 什麼關 係" at bounding box center [290, 138] width 155 height 14
click at [298, 159] on div "SA play_arrow pause 10:19 + Add competency keyboard_arrow_right 我曾经觉得 说 理想 的 生活…" at bounding box center [339, 165] width 300 height 37
click at [355, 127] on p "Add competency" at bounding box center [348, 124] width 32 height 6
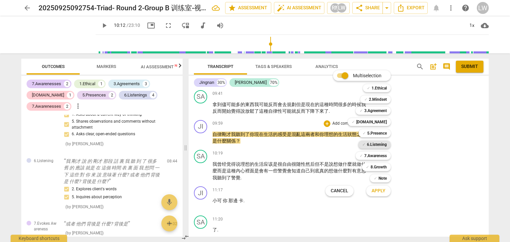
click at [378, 144] on b "6.Listening" at bounding box center [377, 145] width 20 height 8
click at [383, 189] on span "Apply" at bounding box center [379, 191] width 14 height 7
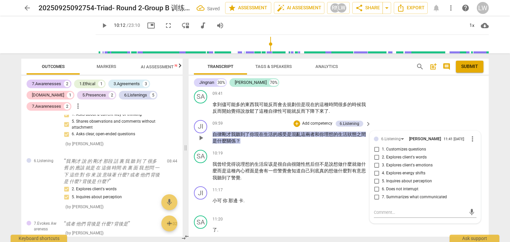
scroll to position [656, 0]
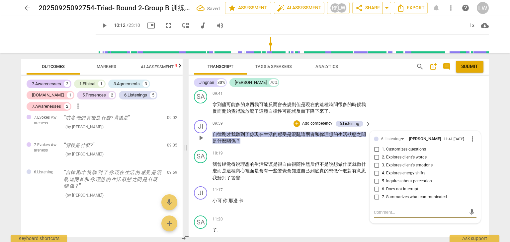
click at [376, 162] on input "2. Explores client's words" at bounding box center [376, 158] width 11 height 8
click at [376, 186] on input "5. Inquires about perception" at bounding box center [376, 182] width 11 height 8
click at [316, 127] on p "Add competency" at bounding box center [318, 124] width 32 height 6
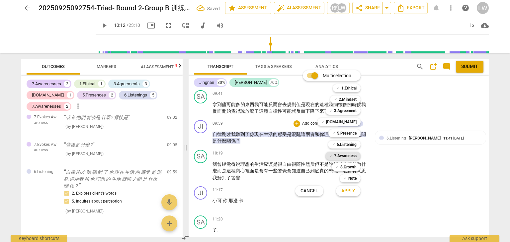
click at [349, 157] on b "7.Awareness" at bounding box center [345, 156] width 23 height 8
click at [356, 190] on button "Apply" at bounding box center [348, 191] width 25 height 12
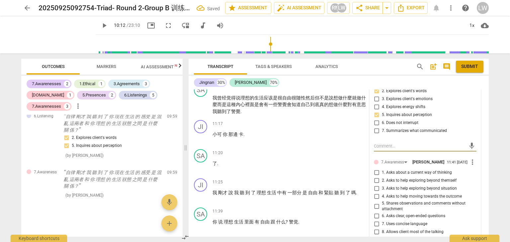
scroll to position [1029, 0]
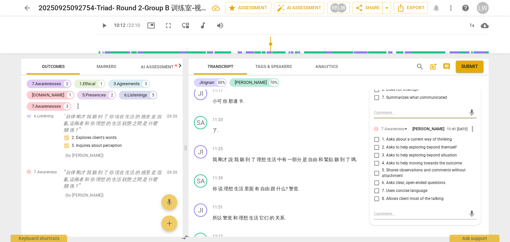
click at [376, 177] on input "5. Shares observations and comments without attachment" at bounding box center [376, 173] width 11 height 8
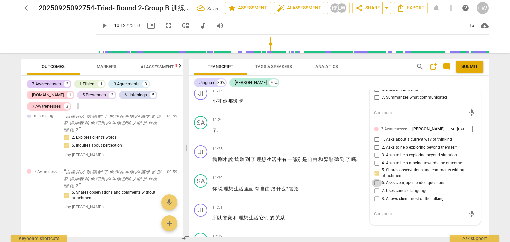
click at [376, 187] on input "6. Asks clear, open-ended questions" at bounding box center [376, 183] width 11 height 8
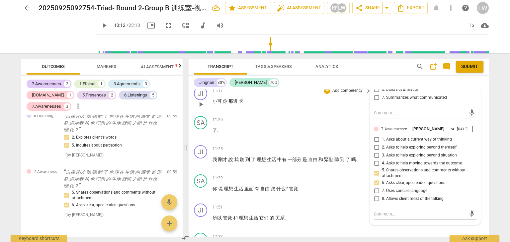
click at [287, 105] on p "小可 你 那邊 卡 ." at bounding box center [290, 101] width 155 height 7
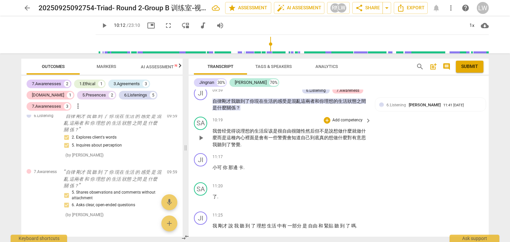
scroll to position [930, 0]
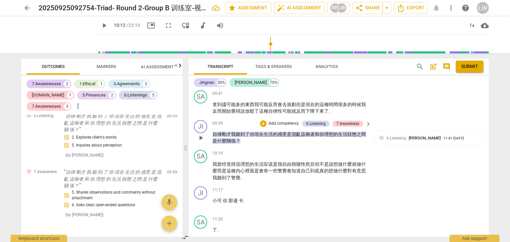
click at [276, 127] on p "Add competency" at bounding box center [284, 124] width 32 height 6
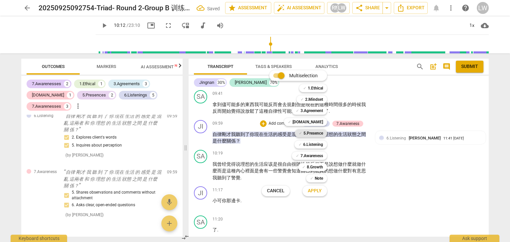
click at [307, 133] on b "5.Presence" at bounding box center [314, 134] width 20 height 8
click at [312, 190] on span "Apply" at bounding box center [315, 191] width 14 height 7
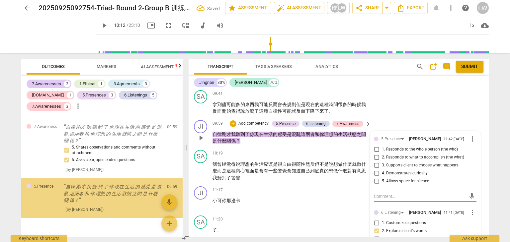
scroll to position [772, 0]
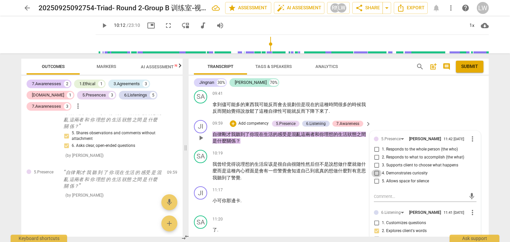
click at [377, 178] on input "4. Demonstrates curiosity" at bounding box center [376, 174] width 11 height 8
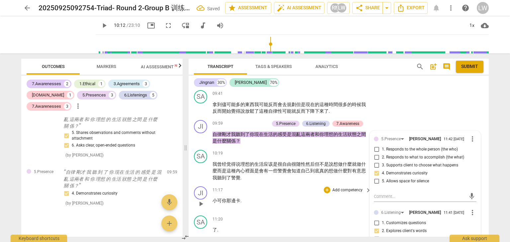
click at [298, 194] on div "11:17 + Add competency keyboard_arrow_right" at bounding box center [292, 190] width 159 height 7
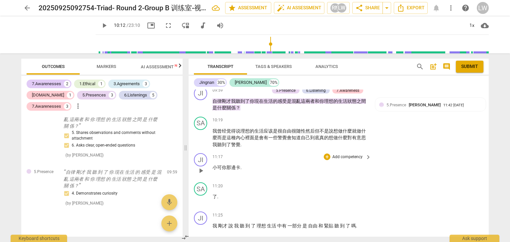
scroll to position [996, 0]
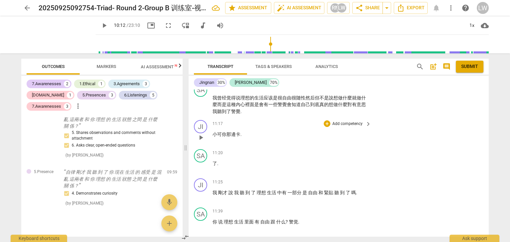
click at [203, 142] on span "play_arrow" at bounding box center [201, 138] width 8 height 8
click at [201, 142] on span "pause" at bounding box center [201, 138] width 8 height 8
click at [203, 133] on div "JI" at bounding box center [200, 126] width 13 height 13
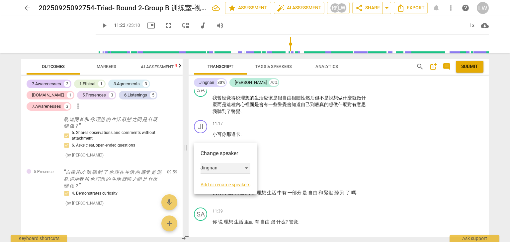
click at [247, 167] on div "Jingnan" at bounding box center [226, 168] width 50 height 11
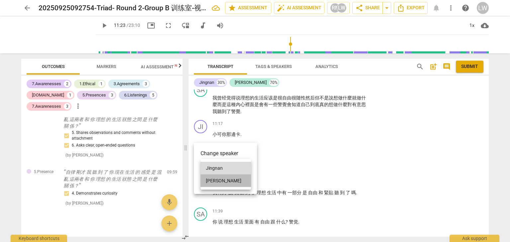
click at [237, 178] on li "[PERSON_NAME]" at bounding box center [226, 181] width 50 height 13
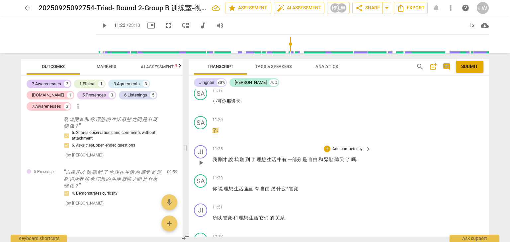
scroll to position [1063, 0]
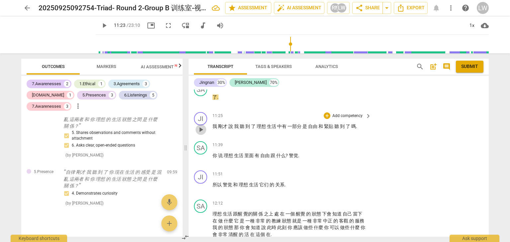
click at [204, 134] on span "play_arrow" at bounding box center [201, 130] width 8 height 8
click at [202, 134] on span "pause" at bounding box center [201, 130] width 8 height 8
click at [329, 129] on span "緊貼" at bounding box center [329, 126] width 10 height 5
click at [334, 129] on span "緊貼" at bounding box center [329, 126] width 10 height 5
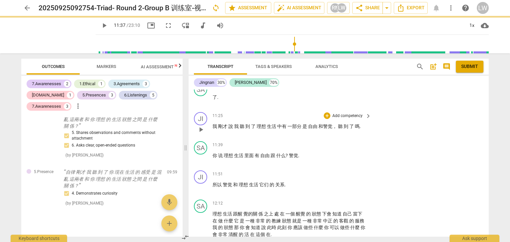
click at [361, 129] on span "." at bounding box center [360, 126] width 1 height 5
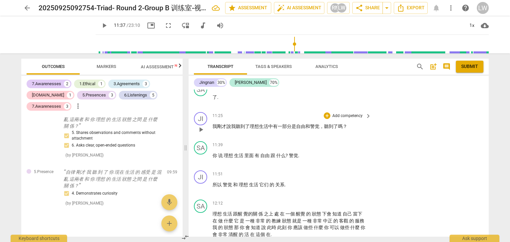
click at [350, 119] on p "Add competency" at bounding box center [348, 116] width 32 height 6
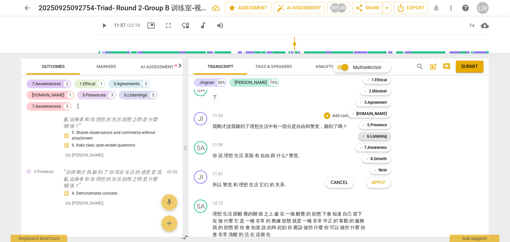
click at [380, 137] on b "6.Listening" at bounding box center [377, 136] width 20 height 8
click at [383, 182] on span "Apply" at bounding box center [379, 183] width 14 height 7
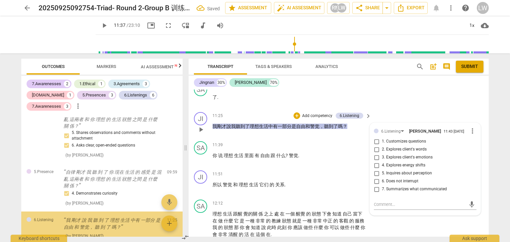
scroll to position [813, 0]
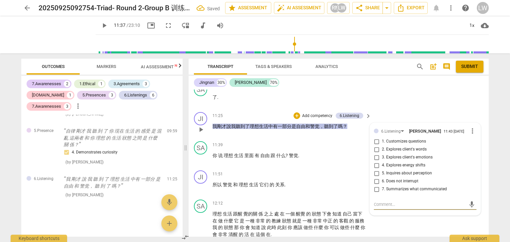
click at [376, 154] on input "2. Explores client's words" at bounding box center [376, 150] width 11 height 8
click at [317, 119] on p "Add competency" at bounding box center [318, 116] width 32 height 6
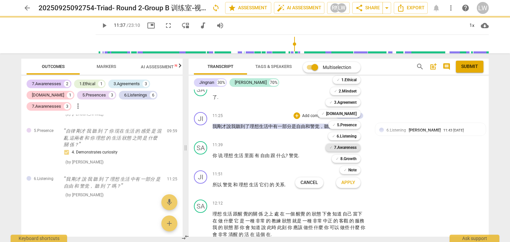
click at [343, 147] on b "7.Awareness" at bounding box center [345, 148] width 23 height 8
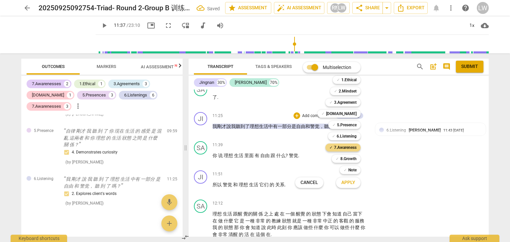
click at [293, 156] on div "Multiselection m ✓ 1.Ethical 1 ✓ 2.Mindset 2 ✓ 3.Agreement 3 ✓ [DOMAIN_NAME] 4 …" at bounding box center [333, 125] width 81 height 130
click at [291, 152] on div at bounding box center [255, 121] width 510 height 242
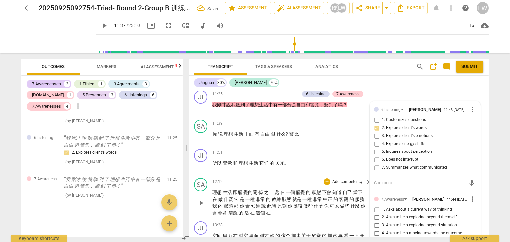
scroll to position [1096, 0]
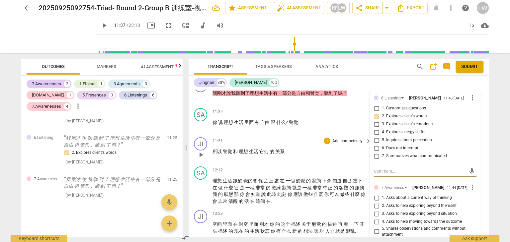
click at [324, 155] on p "所以 警觉 和 理想 生活 它们 的 关系 ." at bounding box center [290, 151] width 155 height 7
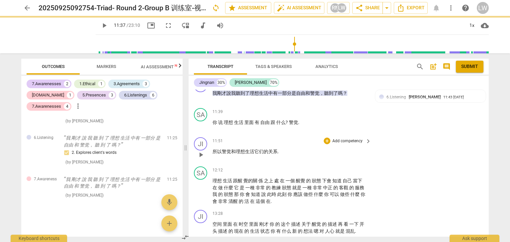
click at [346, 144] on p "Add competency" at bounding box center [348, 141] width 32 height 6
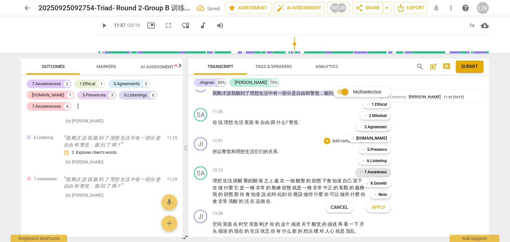
click at [380, 172] on b "7.Awareness" at bounding box center [375, 172] width 23 height 8
click at [379, 206] on span "Apply" at bounding box center [379, 208] width 14 height 7
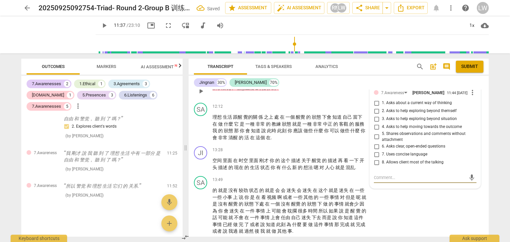
scroll to position [1150, 0]
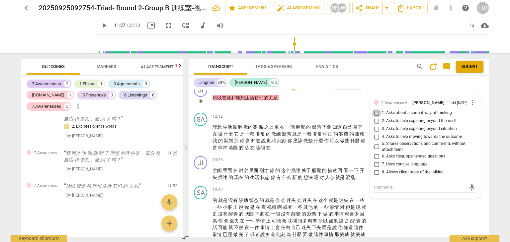
click at [375, 117] on input "1. Asks about a current way of thinking" at bounding box center [376, 113] width 11 height 8
click at [375, 151] on input "5. Shares observations and comments without attachment" at bounding box center [376, 147] width 11 height 8
click at [376, 151] on input "5. Shares observations and comments without attachment" at bounding box center [376, 147] width 11 height 8
click at [376, 161] on input "6. Asks clear, open-ended questions" at bounding box center [376, 157] width 11 height 8
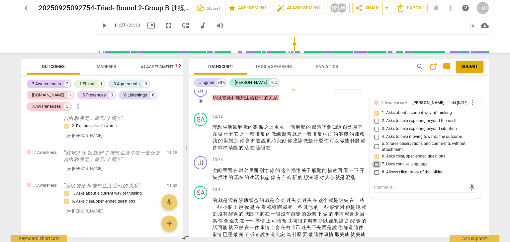
click at [376, 169] on input "7. Uses concise language" at bounding box center [376, 165] width 11 height 8
click at [304, 108] on div "11:51 + Add competency 7.Awareness keyboard_arrow_right 所以 警觉 和 理想 生活 它们 的 关系 ." at bounding box center [292, 96] width 159 height 24
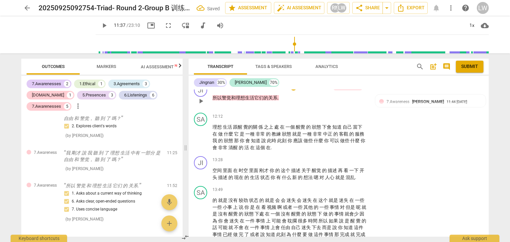
click at [278, 101] on span "." at bounding box center [278, 97] width 1 height 5
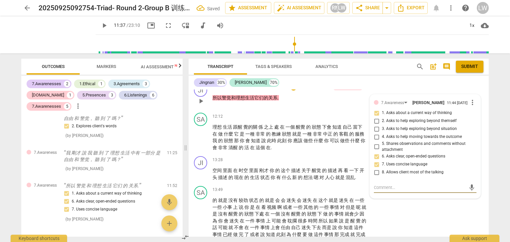
click at [285, 102] on p "所以 警觉 和 理想 生活 它们 的 关系 ." at bounding box center [290, 98] width 155 height 7
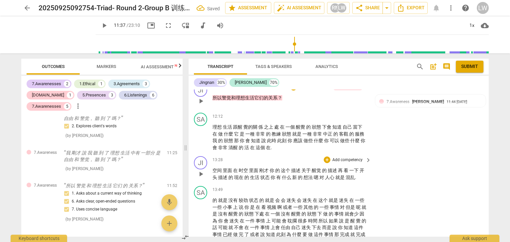
click at [282, 176] on div "13:28 + Add competency keyboard_arrow_right 空间 里面 在 时空 里面 刚才 你 的 这个 描述 关于 醒觉 的 …" at bounding box center [292, 168] width 159 height 25
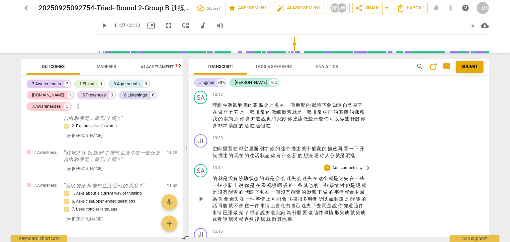
scroll to position [1183, 0]
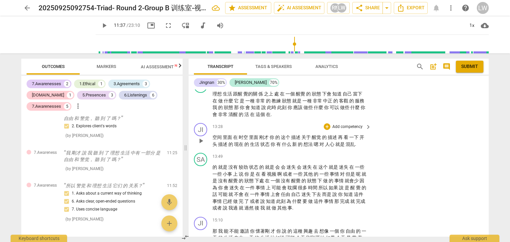
click at [203, 145] on span "play_arrow" at bounding box center [201, 141] width 8 height 8
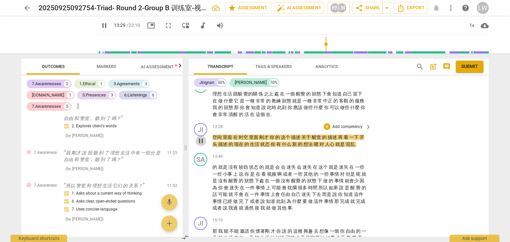
click at [203, 145] on span "pause" at bounding box center [201, 141] width 8 height 8
drag, startPoint x: 214, startPoint y: 144, endPoint x: 232, endPoint y: 145, distance: 18.9
click at [232, 145] on p "空间 里面 在 时空 里面 刚才 你 的 这个 描述 关于 醒觉 的 描述 再 看 一下 开头 描述 的 现在 的 生活 状态 你 有 什么 新 的 想法 嗯…" at bounding box center [290, 141] width 155 height 14
copy p "空间 里面"
click at [272, 117] on span "." at bounding box center [271, 114] width 1 height 5
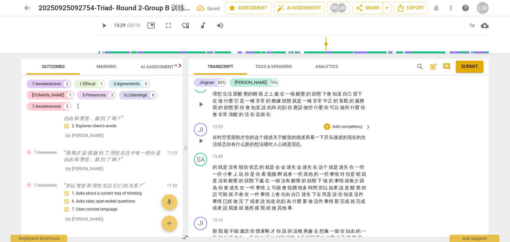
paste p
click at [283, 117] on span "在空间 里面" at bounding box center [278, 114] width 24 height 5
click at [202, 145] on span "play_arrow" at bounding box center [201, 141] width 8 height 8
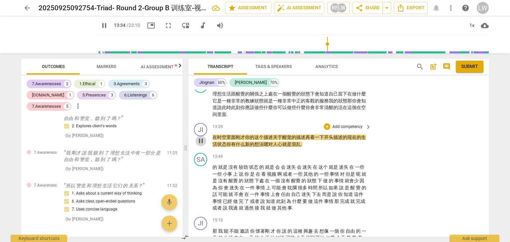
click at [202, 145] on span "pause" at bounding box center [201, 141] width 8 height 8
drag, startPoint x: 236, startPoint y: 145, endPoint x: 212, endPoint y: 146, distance: 24.3
click at [213, 146] on p "在 时空 里面 刚才 你 的 这个 描述 关于 醒觉 的 描述 再 看 一下 开头 描述 的 现在 的 生活 状态 你 有 什么 新 的 想法 嗯 对 人心 …" at bounding box center [290, 141] width 155 height 14
copy p "在 时空 里面"
click at [232, 118] on p "理想 生活 跟醒 覺的關 係 之上 處 在 一個 醒覺 的 狀態 下會 知道 自己 當下 在 做 什麼 它 是 一種 非常 的 教練 狀態 就是 一種 非常 …" at bounding box center [290, 104] width 155 height 27
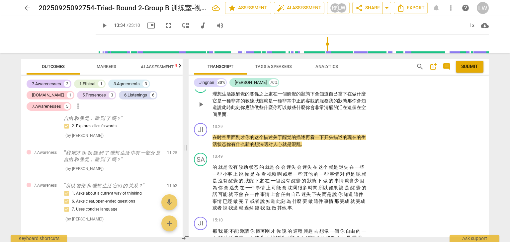
paste p
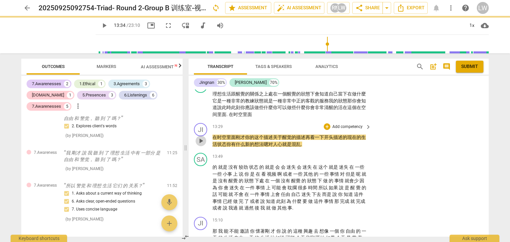
click at [199, 145] on span "play_arrow" at bounding box center [201, 141] width 8 height 8
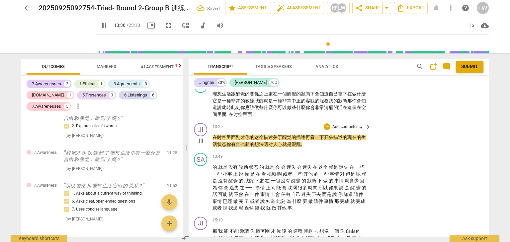
click at [236, 140] on span "刚才" at bounding box center [240, 137] width 9 height 5
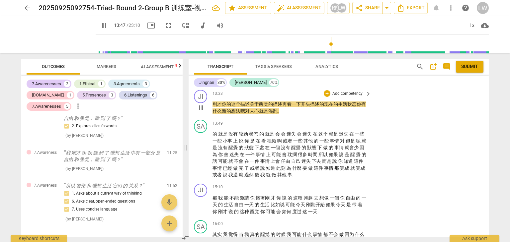
click at [352, 97] on p "Add competency" at bounding box center [348, 94] width 32 height 6
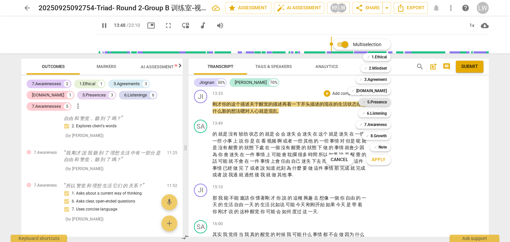
click at [376, 102] on b "5.Presence" at bounding box center [377, 102] width 20 height 8
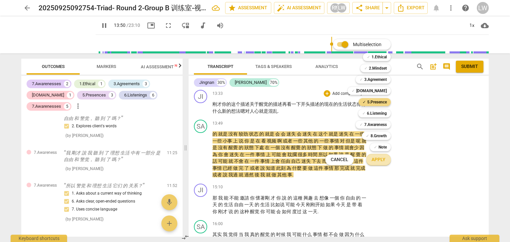
click at [378, 158] on span "Apply" at bounding box center [379, 160] width 14 height 7
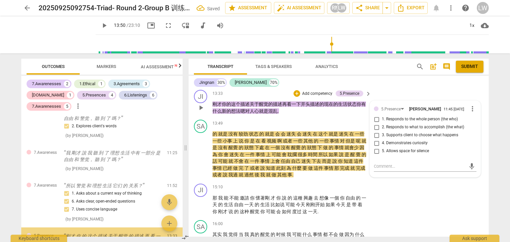
scroll to position [944, 0]
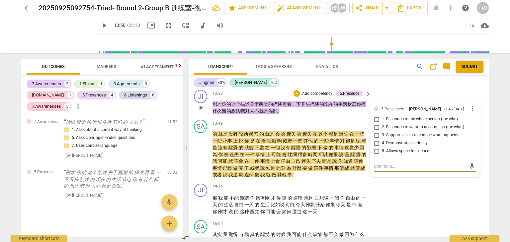
click at [376, 124] on input "1. Responds to the whole person (the who)" at bounding box center [376, 120] width 11 height 8
click at [375, 147] on input "4. Demonstrates curiosity" at bounding box center [376, 143] width 11 height 8
click at [314, 97] on p "Add competency" at bounding box center [318, 94] width 32 height 6
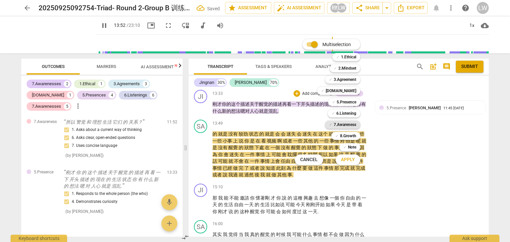
click at [347, 125] on b "7.Awareness" at bounding box center [345, 125] width 23 height 8
click at [348, 162] on span "Apply" at bounding box center [348, 160] width 14 height 7
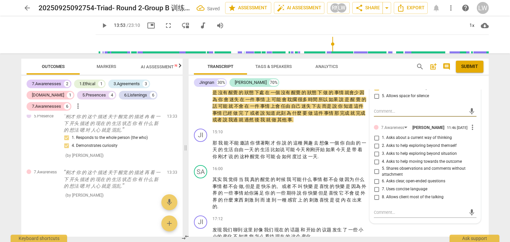
scroll to position [1282, 0]
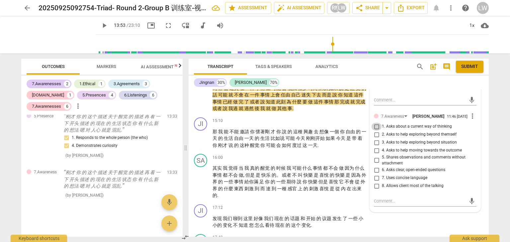
click at [376, 131] on input "1. Asks about a current way of thinking" at bounding box center [376, 127] width 11 height 8
click at [377, 147] on input "3. Asks to help exploring beyond situation" at bounding box center [376, 143] width 11 height 8
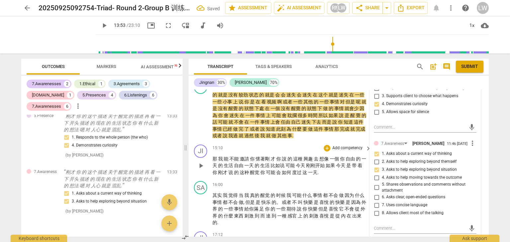
scroll to position [1216, 0]
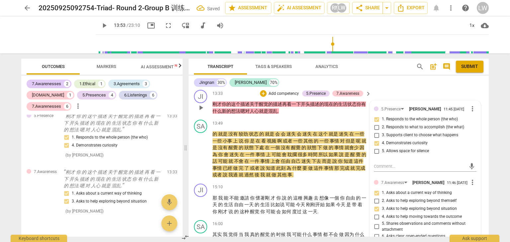
click at [282, 97] on p "Add competency" at bounding box center [284, 94] width 32 height 6
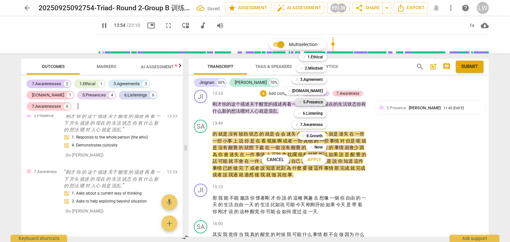
click at [314, 102] on b "5.Presence" at bounding box center [313, 102] width 20 height 8
click at [315, 159] on span "Apply" at bounding box center [314, 160] width 14 height 7
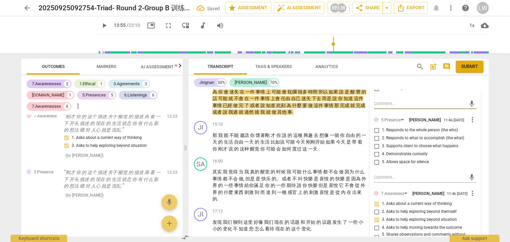
scroll to position [1282, 0]
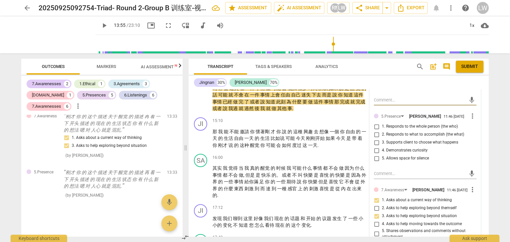
click at [376, 131] on input "1. Responds to the whole person (the who)" at bounding box center [376, 127] width 11 height 8
click at [376, 155] on input "4. Demonstrates curiosity" at bounding box center [376, 151] width 11 height 8
click at [268, 125] on div "15:10 + Add competency keyboard_arrow_right" at bounding box center [292, 121] width 159 height 7
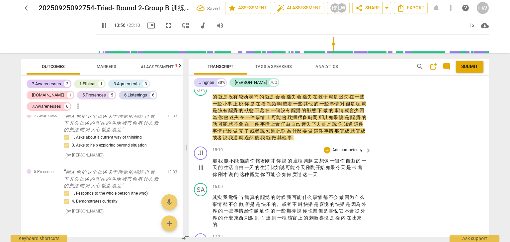
scroll to position [1249, 0]
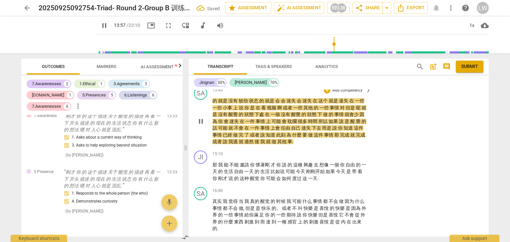
click at [199, 126] on span "pause" at bounding box center [201, 122] width 8 height 8
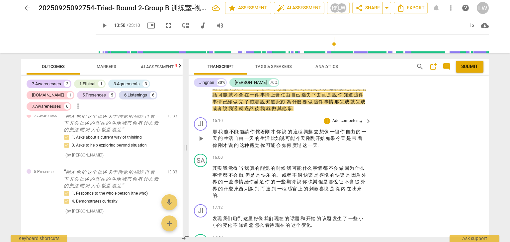
click at [199, 143] on span "play_arrow" at bounding box center [201, 139] width 8 height 8
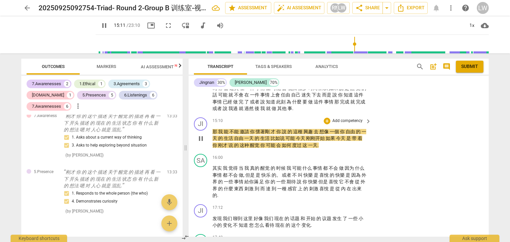
click at [201, 143] on span "pause" at bounding box center [201, 139] width 8 height 8
click at [201, 143] on span "play_arrow" at bounding box center [201, 139] width 8 height 8
click at [201, 143] on span "pause" at bounding box center [201, 139] width 8 height 8
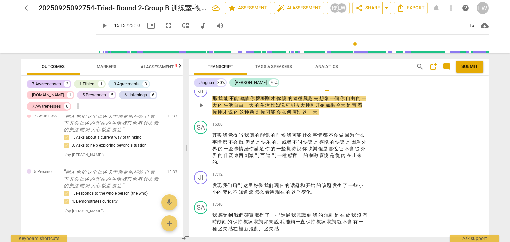
click at [355, 91] on p "Add competency" at bounding box center [348, 88] width 32 height 6
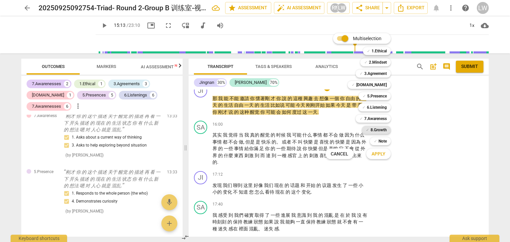
click at [382, 131] on b "8.Growth" at bounding box center [379, 130] width 16 height 8
click at [379, 152] on span "Apply" at bounding box center [379, 154] width 14 height 7
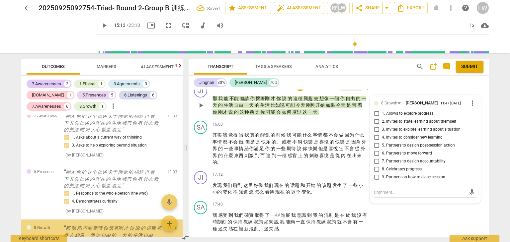
scroll to position [1126, 0]
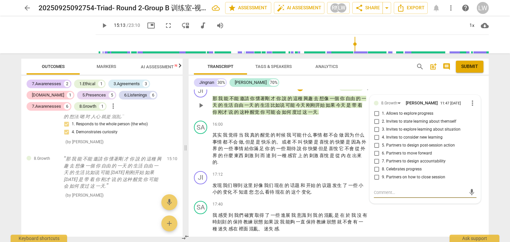
click at [375, 134] on input "3. Invites to explore learning about situation" at bounding box center [376, 130] width 11 height 8
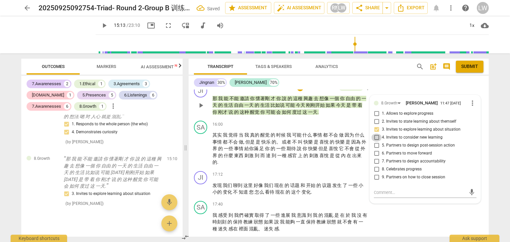
click at [376, 142] on input "4. Invites to consider new learning" at bounding box center [376, 138] width 11 height 8
click at [318, 91] on p "Add competency" at bounding box center [321, 88] width 32 height 6
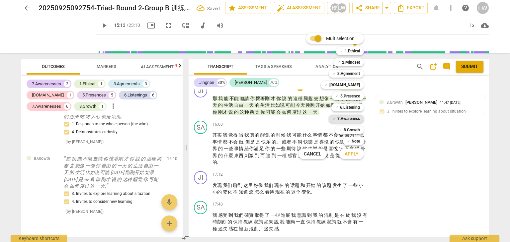
click at [355, 120] on b "7.Awareness" at bounding box center [348, 119] width 23 height 8
click at [351, 152] on span "Apply" at bounding box center [352, 154] width 14 height 7
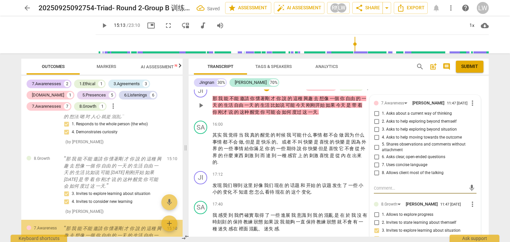
scroll to position [1196, 0]
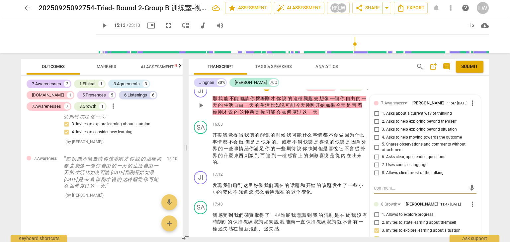
click at [375, 142] on input "4. Asks to help moving towards the outcome" at bounding box center [376, 138] width 11 height 8
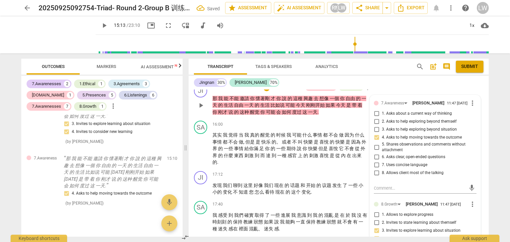
click at [374, 134] on input "3. Asks to help exploring beyond situation" at bounding box center [376, 130] width 11 height 8
click at [281, 91] on p "Add competency" at bounding box center [287, 88] width 32 height 6
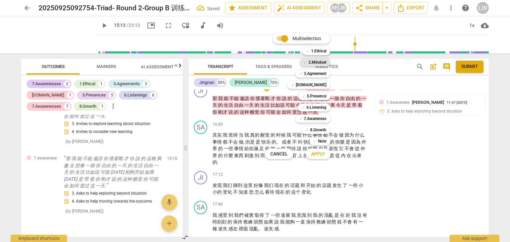
click at [316, 60] on b "2.Mindset" at bounding box center [317, 62] width 18 height 8
click at [318, 153] on span "Apply" at bounding box center [318, 154] width 14 height 7
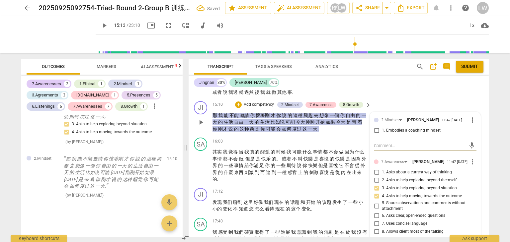
scroll to position [1282, 0]
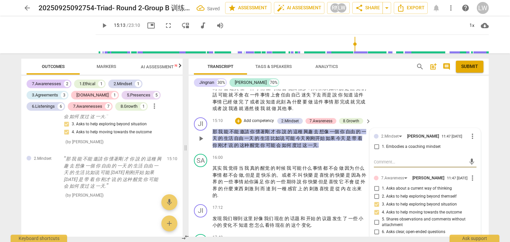
click at [376, 151] on input "1. Embodies a coaching mindset" at bounding box center [376, 147] width 11 height 8
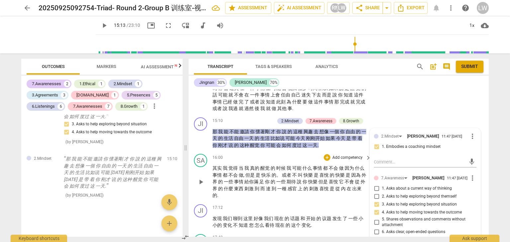
click at [343, 161] on div "SA play_arrow pause 16:00 + Add competency keyboard_arrow_right 其实 我 觉得 当 我 真的 …" at bounding box center [339, 176] width 300 height 50
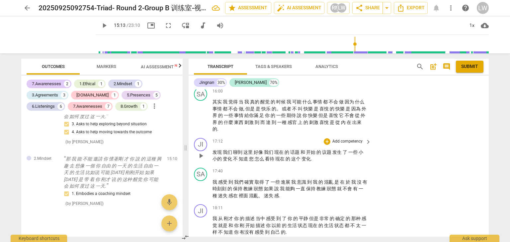
scroll to position [1382, 0]
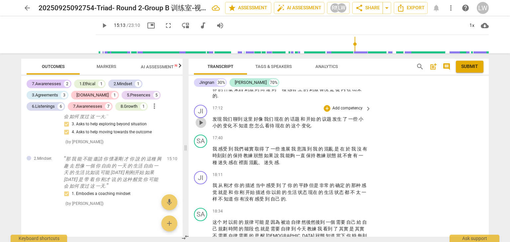
click at [202, 127] on span "play_arrow" at bounding box center [201, 123] width 8 height 8
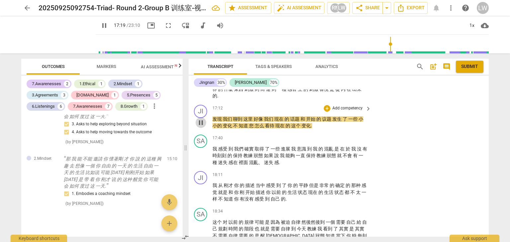
click at [202, 127] on span "pause" at bounding box center [201, 123] width 8 height 8
click at [343, 112] on p "Add competency" at bounding box center [348, 109] width 32 height 6
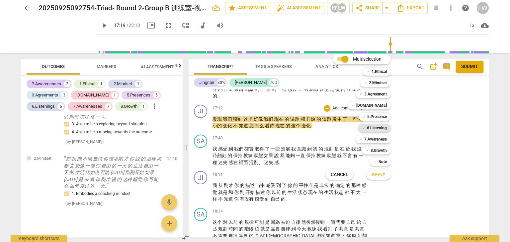
click at [381, 128] on b "6.Listening" at bounding box center [377, 128] width 20 height 8
click at [380, 177] on span "Apply" at bounding box center [379, 175] width 14 height 7
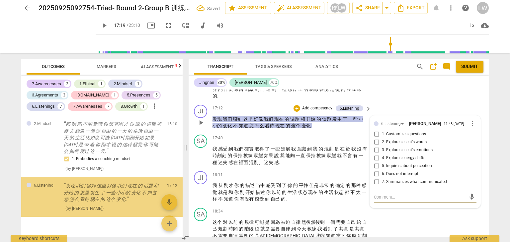
scroll to position [1314, 0]
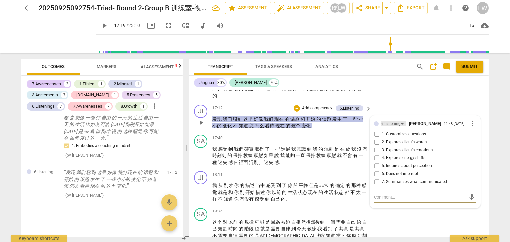
click at [400, 127] on div "6.Listening" at bounding box center [393, 124] width 25 height 6
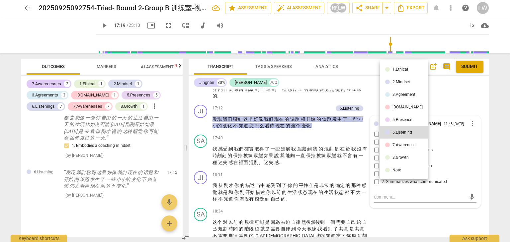
click at [401, 119] on div "5.Presence" at bounding box center [403, 120] width 20 height 4
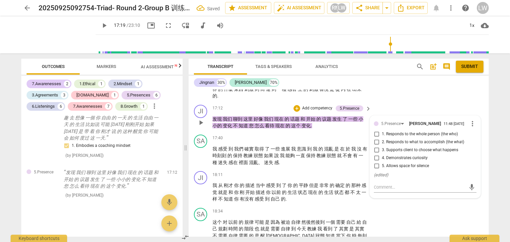
click at [375, 154] on input "3. Supports client to choose what happens" at bounding box center [376, 150] width 11 height 8
click at [376, 162] on input "4. Demonstrates curiosity" at bounding box center [376, 158] width 11 height 8
click at [307, 112] on p "Add competency" at bounding box center [318, 109] width 32 height 6
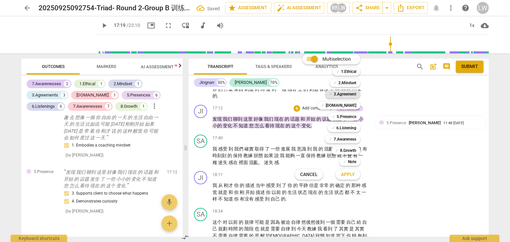
click at [348, 93] on b "3.Agreement" at bounding box center [345, 94] width 23 height 8
click at [348, 175] on span "Apply" at bounding box center [348, 175] width 14 height 7
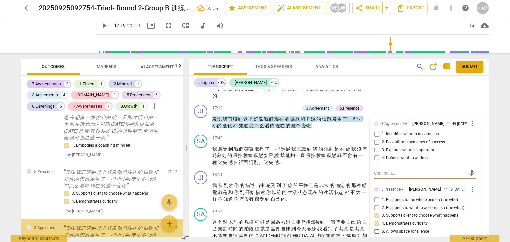
scroll to position [1370, 0]
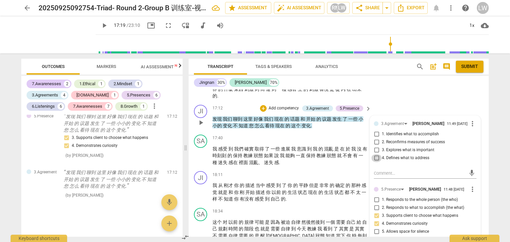
click at [375, 162] on input "4. Defines what to address" at bounding box center [376, 158] width 11 height 8
click at [374, 146] on input "2. Reconfirms measures of success" at bounding box center [376, 142] width 11 height 8
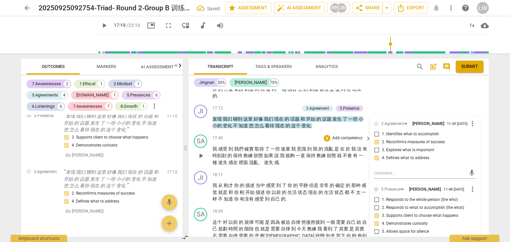
click at [294, 142] on div "17:40 + Add competency keyboard_arrow_right" at bounding box center [292, 138] width 159 height 7
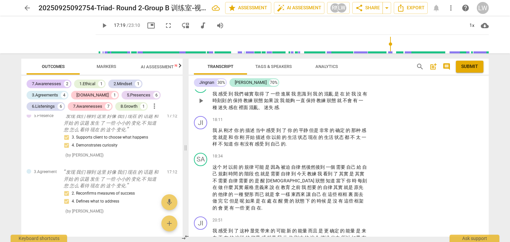
scroll to position [1449, 0]
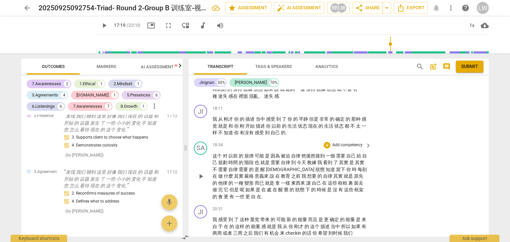
click at [201, 181] on span "play_arrow" at bounding box center [201, 177] width 8 height 8
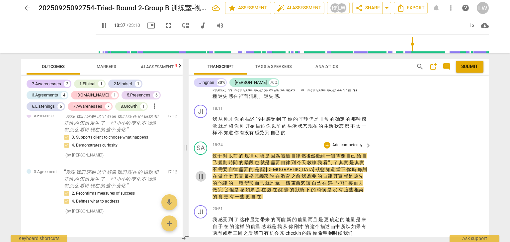
click at [202, 181] on span "pause" at bounding box center [201, 177] width 8 height 8
drag, startPoint x: 212, startPoint y: 162, endPoint x: 220, endPoint y: 164, distance: 9.1
click at [220, 164] on div "SA play_arrow pause 18:34 + Add competency keyboard_arrow_right 这个 对 以前 的 規律 可能…" at bounding box center [339, 171] width 300 height 64
drag, startPoint x: 222, startPoint y: 164, endPoint x: 211, endPoint y: 164, distance: 11.3
click at [211, 164] on div "SA play_arrow pause 18:34 + Add competency keyboard_arrow_right 这个 对 以前 的 規律 可能…" at bounding box center [339, 171] width 300 height 64
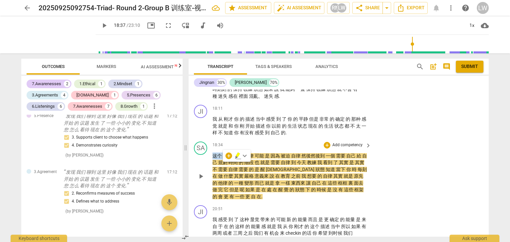
copy span "这个"
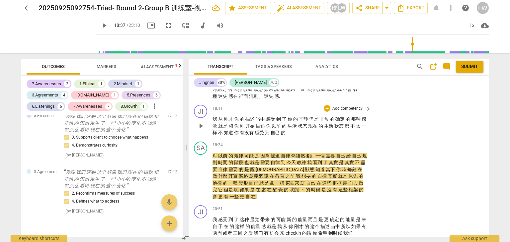
click at [287, 135] on span "." at bounding box center [286, 132] width 1 height 5
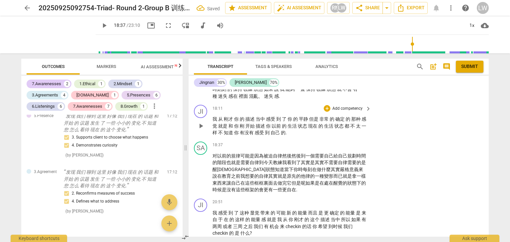
paste p
click at [346, 112] on p "Add competency" at bounding box center [348, 109] width 32 height 6
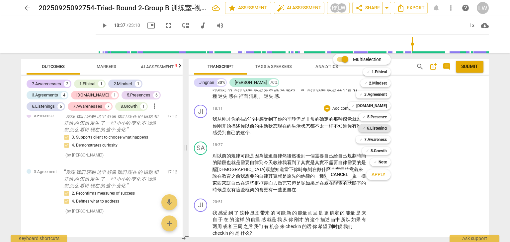
click at [379, 128] on b "6.Listening" at bounding box center [377, 129] width 20 height 8
click at [375, 177] on span "Apply" at bounding box center [379, 175] width 14 height 7
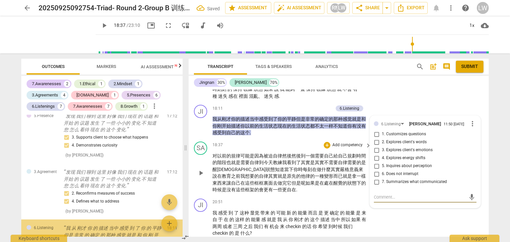
scroll to position [1440, 0]
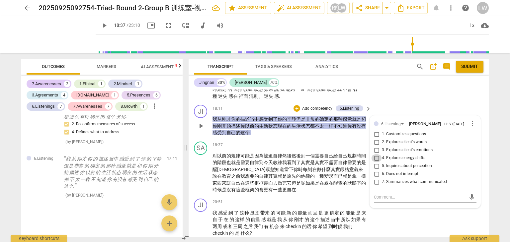
click at [376, 162] on input "4. Explores energy shifts" at bounding box center [376, 158] width 11 height 8
click at [320, 112] on p "Add competency" at bounding box center [318, 109] width 32 height 6
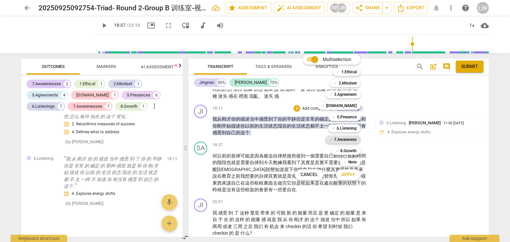
click at [348, 139] on b "7.Awareness" at bounding box center [345, 140] width 23 height 8
click at [352, 174] on span "Apply" at bounding box center [348, 175] width 14 height 7
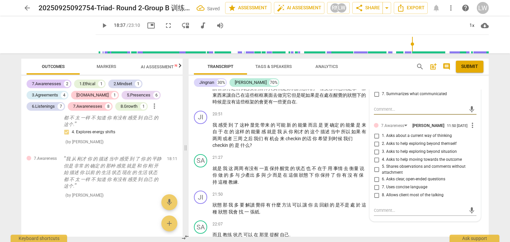
scroll to position [1548, 0]
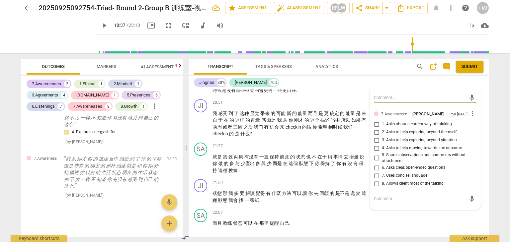
click at [377, 152] on input "4. Asks to help moving towards the outcome" at bounding box center [376, 148] width 11 height 8
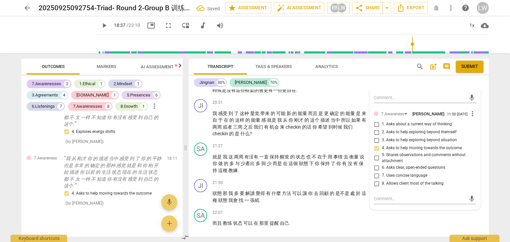
click at [376, 162] on input "5. Shares observations and comments without attachment" at bounding box center [376, 158] width 11 height 8
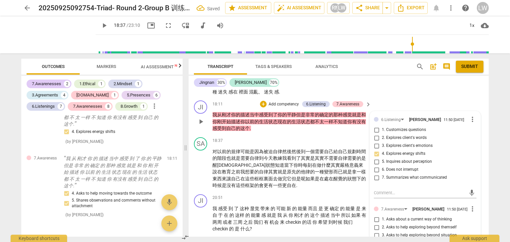
scroll to position [1449, 0]
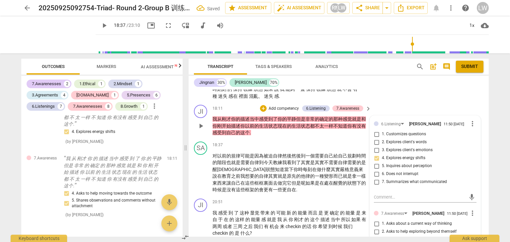
click at [277, 112] on p "Add competency" at bounding box center [284, 109] width 32 height 6
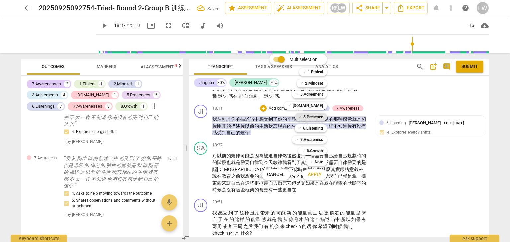
click at [308, 119] on b "5.Presence" at bounding box center [314, 117] width 20 height 8
click at [315, 172] on span "Apply" at bounding box center [315, 175] width 14 height 7
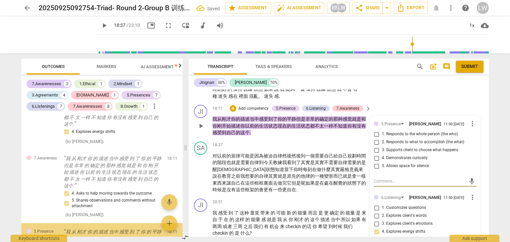
scroll to position [1575, 0]
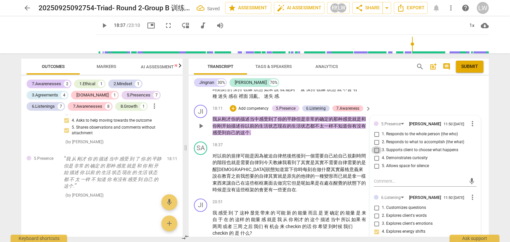
click at [376, 154] on input "3. Supports client to choose what happens" at bounding box center [376, 150] width 11 height 8
click at [375, 162] on input "4. Demonstrates curiosity" at bounding box center [376, 158] width 11 height 8
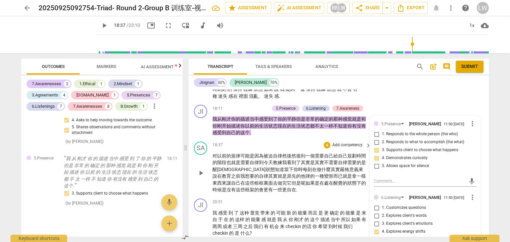
click at [291, 149] on div "18:37 + Add competency keyboard_arrow_right" at bounding box center [292, 145] width 159 height 7
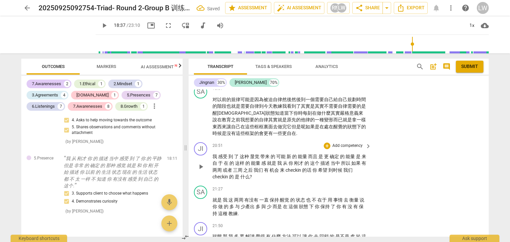
scroll to position [1515, 0]
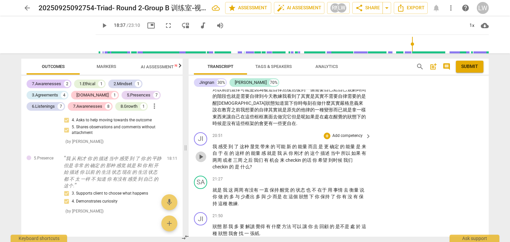
click at [199, 161] on span "play_arrow" at bounding box center [201, 157] width 8 height 8
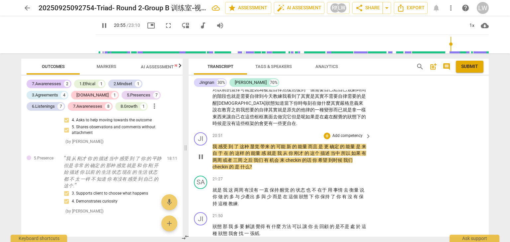
click at [205, 161] on span "pause" at bounding box center [201, 157] width 11 height 8
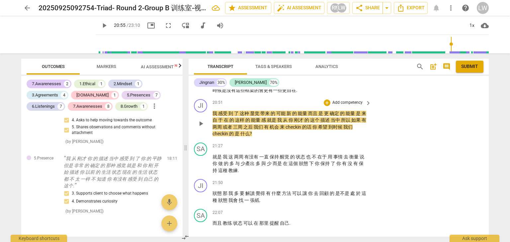
click at [351, 106] on p "Add competency" at bounding box center [348, 103] width 32 height 6
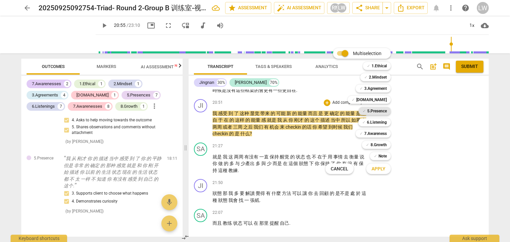
click at [379, 110] on b "5.Presence" at bounding box center [377, 111] width 20 height 8
click at [379, 169] on span "Apply" at bounding box center [379, 169] width 14 height 7
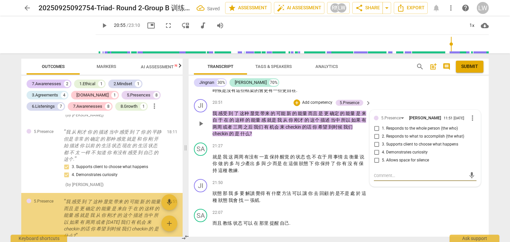
scroll to position [1650, 0]
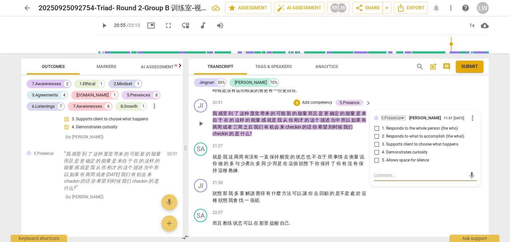
click at [401, 121] on div "5.Presence" at bounding box center [393, 118] width 25 height 6
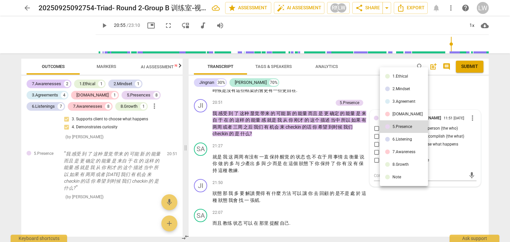
click at [405, 114] on li "[DOMAIN_NAME]" at bounding box center [404, 114] width 48 height 13
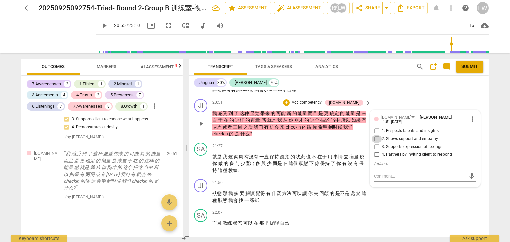
click at [375, 143] on input "2. Shows support and empathy" at bounding box center [376, 139] width 11 height 8
click at [376, 143] on input "2. Shows support and empathy" at bounding box center [376, 139] width 11 height 8
click at [375, 135] on input "1. Respects talents and insights" at bounding box center [376, 131] width 11 height 8
click at [376, 159] on input "4. Partners by inviting client to respond" at bounding box center [376, 155] width 11 height 8
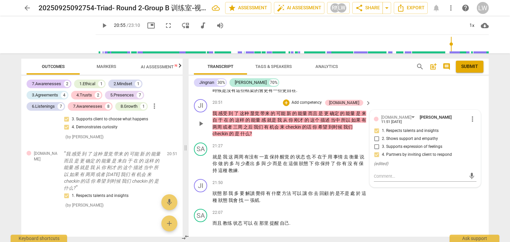
click at [322, 106] on p "Add competency" at bounding box center [307, 103] width 32 height 6
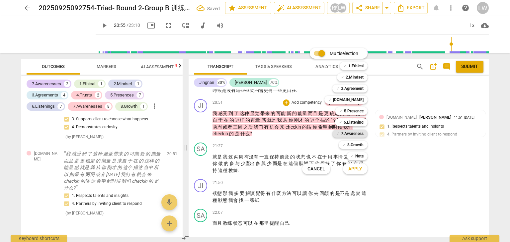
click at [353, 134] on b "7.Awareness" at bounding box center [352, 134] width 23 height 8
click at [358, 169] on span "Apply" at bounding box center [355, 169] width 14 height 7
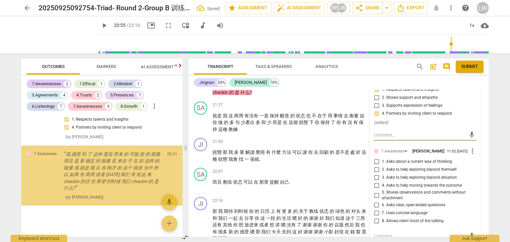
scroll to position [1615, 0]
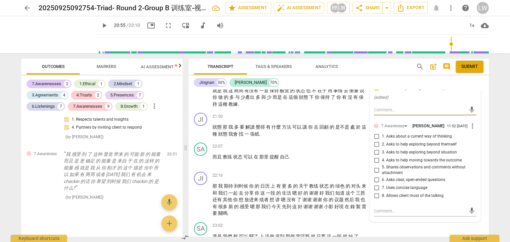
click at [375, 165] on input "4. Asks to help moving towards the outcome" at bounding box center [376, 161] width 11 height 8
click at [375, 174] on input "5. Shares observations and comments without attachment" at bounding box center [376, 170] width 11 height 8
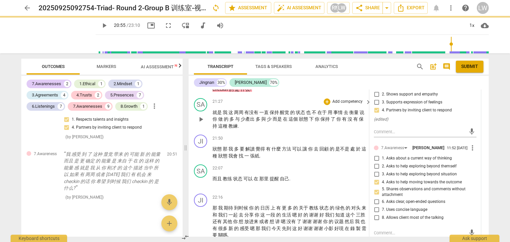
scroll to position [1548, 0]
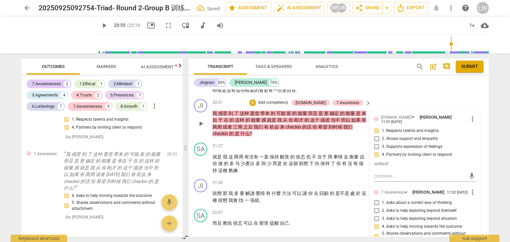
click at [289, 106] on p "Add competency" at bounding box center [273, 103] width 32 height 6
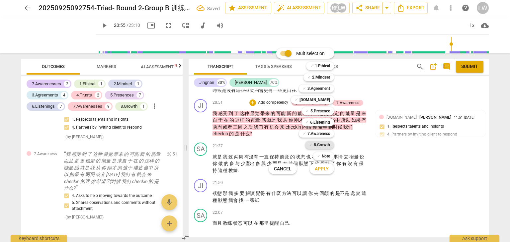
click at [325, 146] on b "8.Growth" at bounding box center [322, 145] width 16 height 8
click at [325, 170] on span "Apply" at bounding box center [322, 169] width 14 height 7
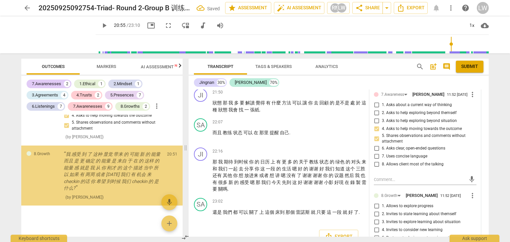
scroll to position [1712, 0]
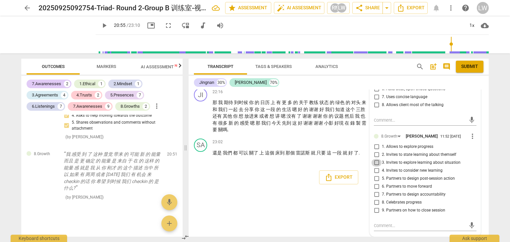
click at [375, 163] on input "3. Invites to explore learning about situation" at bounding box center [376, 163] width 11 height 8
click at [376, 164] on input "3. Invites to explore learning about situation" at bounding box center [376, 163] width 11 height 8
click at [376, 163] on input "3. Invites to explore learning about situation" at bounding box center [376, 163] width 11 height 8
click at [376, 186] on input "6. Partners to move forward" at bounding box center [376, 187] width 11 height 8
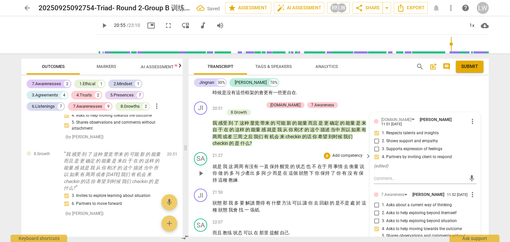
scroll to position [1545, 0]
click at [293, 189] on div "JI play_arrow pause 21:50 + Add competency keyboard_arrow_right 狀態 那 我 多 要 解讀 覺…" at bounding box center [339, 202] width 300 height 30
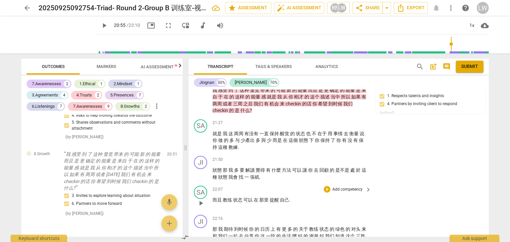
scroll to position [1612, 0]
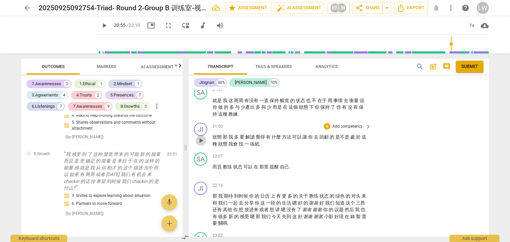
click at [198, 144] on span "play_arrow" at bounding box center [201, 141] width 8 height 8
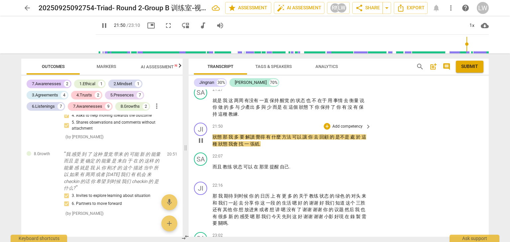
click at [201, 141] on span "pause" at bounding box center [201, 141] width 8 height 8
drag, startPoint x: 212, startPoint y: 137, endPoint x: 222, endPoint y: 136, distance: 10.3
click at [222, 136] on div "JI play_arrow pause 21:50 + Add competency keyboard_arrow_right 狀態 那 我 多 要 解讀 覺…" at bounding box center [339, 135] width 300 height 30
drag, startPoint x: 222, startPoint y: 137, endPoint x: 211, endPoint y: 136, distance: 10.6
click at [211, 136] on div "JI play_arrow pause 21:50 + Add competency keyboard_arrow_right 狀態 那 我 多 要 解讀 覺…" at bounding box center [339, 135] width 300 height 30
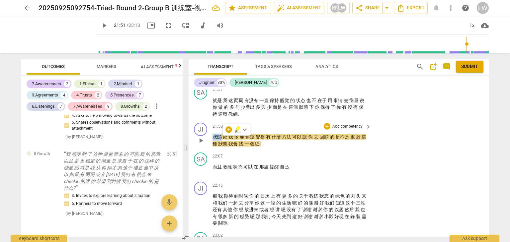
copy span "狀態"
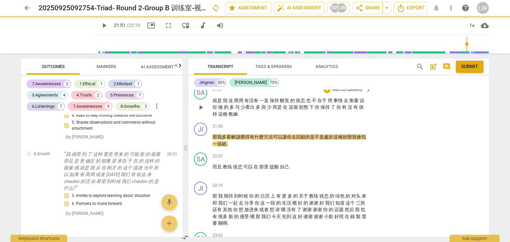
click at [238, 114] on span "教練" at bounding box center [232, 114] width 9 height 5
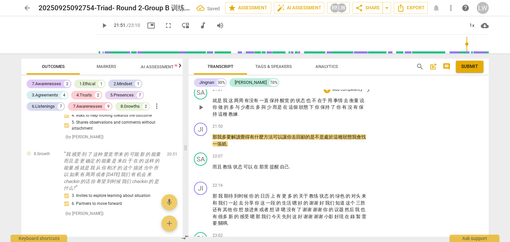
paste p
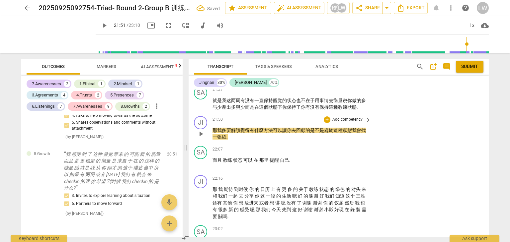
click at [199, 141] on div "JI play_arrow pause" at bounding box center [203, 128] width 19 height 25
click at [201, 135] on span "play_arrow" at bounding box center [201, 134] width 8 height 8
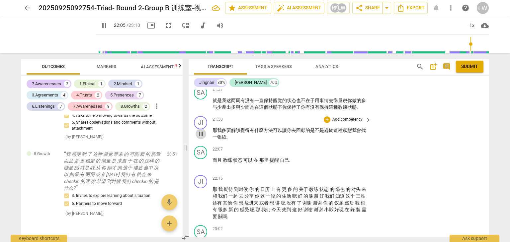
click at [201, 136] on span "pause" at bounding box center [201, 134] width 8 height 8
click at [352, 131] on span "我會" at bounding box center [356, 130] width 9 height 5
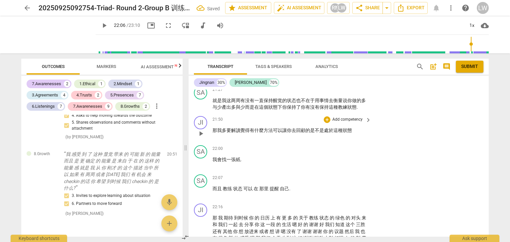
click at [356, 121] on p "Add competency" at bounding box center [348, 120] width 32 height 6
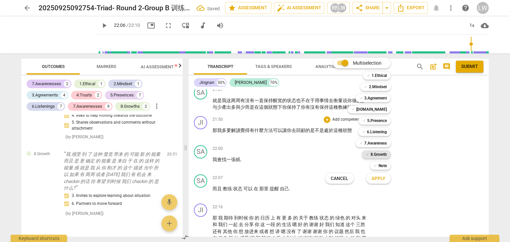
click at [377, 154] on b "8.Growth" at bounding box center [379, 155] width 16 height 8
click at [377, 177] on span "Apply" at bounding box center [379, 179] width 14 height 7
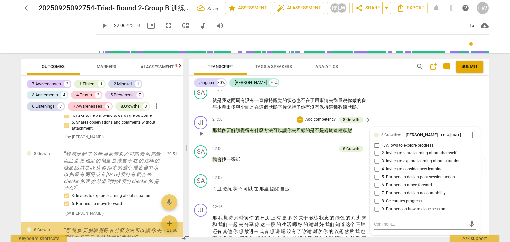
scroll to position [1858, 0]
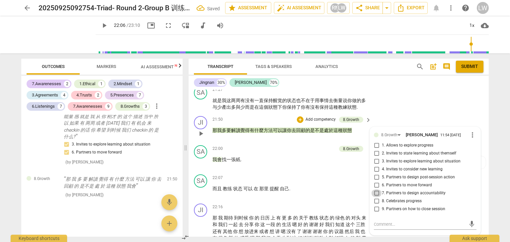
click at [375, 194] on input "7. Partners to design accountability" at bounding box center [376, 194] width 11 height 8
click at [374, 185] on input "6. Partners to move forward" at bounding box center [376, 186] width 11 height 8
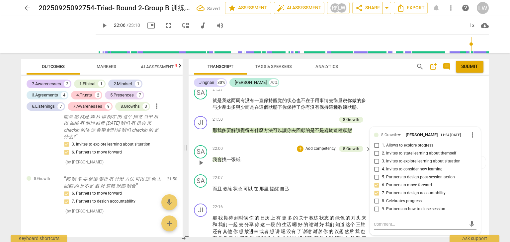
click at [264, 167] on div "22:00 + Add competency 8.Growth keyboard_arrow_right 我會 找 一 張紙 ." at bounding box center [292, 157] width 159 height 24
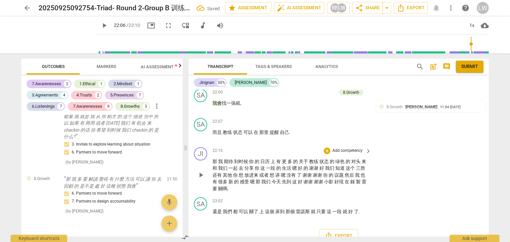
scroll to position [1678, 0]
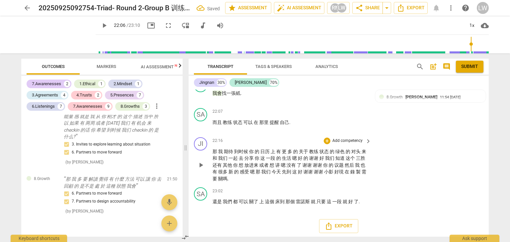
click at [198, 165] on span "play_arrow" at bounding box center [201, 165] width 8 height 8
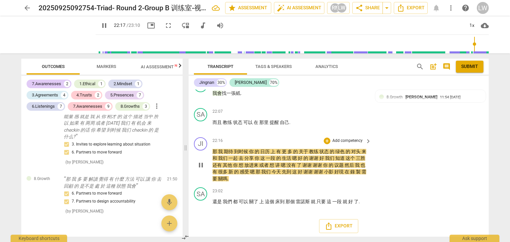
click at [200, 165] on span "pause" at bounding box center [201, 165] width 8 height 8
click at [205, 168] on span "play_arrow" at bounding box center [201, 165] width 8 height 8
click at [200, 165] on span "pause" at bounding box center [201, 165] width 8 height 8
click at [202, 166] on span "play_arrow" at bounding box center [201, 165] width 8 height 8
click at [200, 165] on span "pause" at bounding box center [201, 165] width 8 height 8
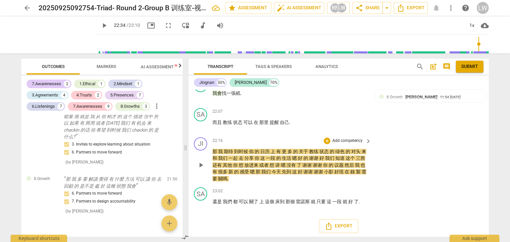
click at [298, 160] on span "嗯" at bounding box center [295, 158] width 6 height 5
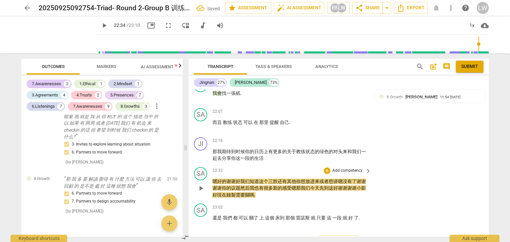
click at [236, 181] on span "好" at bounding box center [238, 181] width 5 height 5
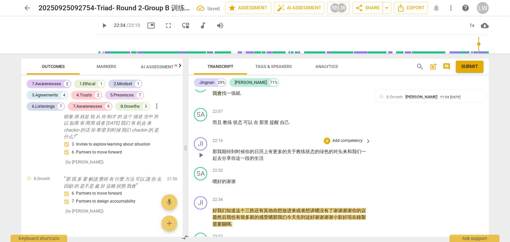
click at [352, 141] on p "Add competency" at bounding box center [348, 141] width 32 height 6
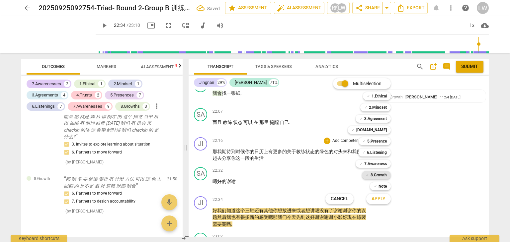
click at [377, 176] on b "8.Growth" at bounding box center [379, 175] width 16 height 8
click at [376, 198] on span "Apply" at bounding box center [379, 199] width 14 height 7
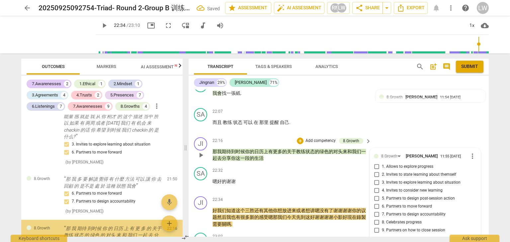
scroll to position [1914, 0]
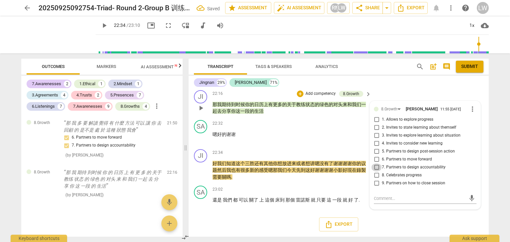
click at [377, 167] on input "7. Partners to design accountability" at bounding box center [376, 168] width 11 height 8
click at [378, 151] on input "5. Partners to design post-session action" at bounding box center [376, 152] width 11 height 8
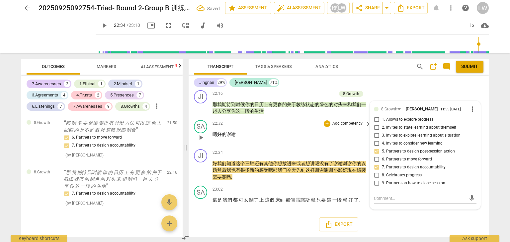
click at [286, 138] on p "嗯 好 的 谢谢" at bounding box center [290, 134] width 155 height 7
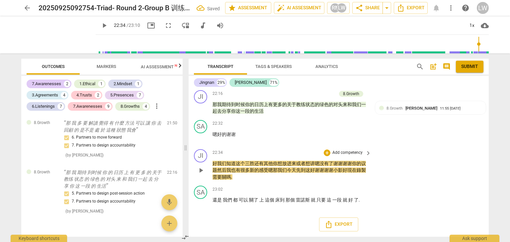
click at [200, 170] on span "play_arrow" at bounding box center [201, 171] width 8 height 8
click at [200, 170] on span "pause" at bounding box center [201, 171] width 8 height 8
click at [253, 162] on span "三胜" at bounding box center [249, 163] width 9 height 5
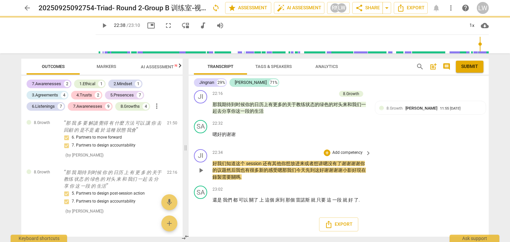
click at [296, 182] on div "JI play_arrow pause 22:34 + Add competency keyboard_arrow_right 好 我们 知道 这个 sess…" at bounding box center [339, 165] width 300 height 37
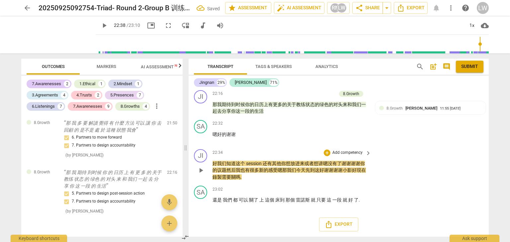
click at [201, 171] on span "play_arrow" at bounding box center [201, 171] width 8 height 8
click at [199, 171] on span "pause" at bounding box center [201, 171] width 8 height 8
click at [324, 163] on span "嗯" at bounding box center [325, 163] width 5 height 5
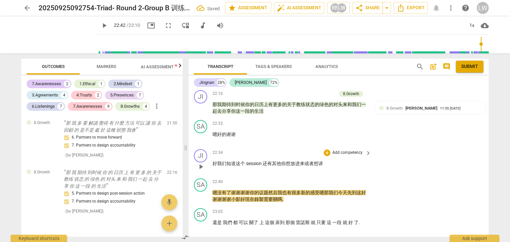
click at [353, 153] on p "Add competency" at bounding box center [348, 153] width 32 height 6
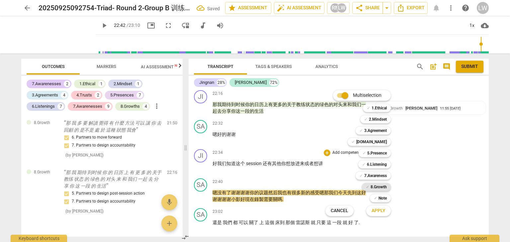
click at [379, 188] on b "8.Growth" at bounding box center [379, 187] width 16 height 8
click at [383, 210] on span "Apply" at bounding box center [379, 211] width 14 height 7
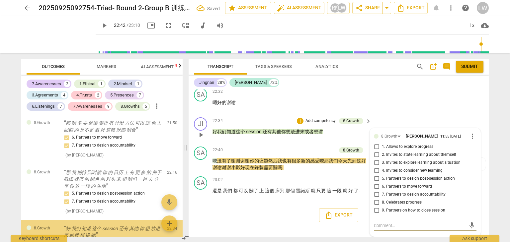
scroll to position [1963, 0]
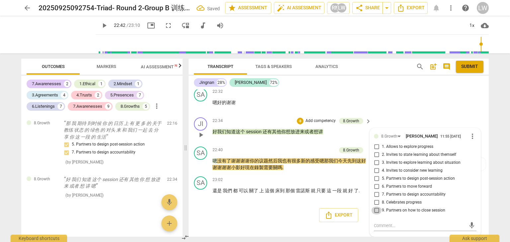
click at [377, 210] on input "9. Partners on how to close session" at bounding box center [376, 211] width 11 height 8
click at [392, 112] on div "SA play_arrow pause 22:32 + Add competency keyboard_arrow_right 嗯 好 的 谢谢" at bounding box center [339, 100] width 300 height 29
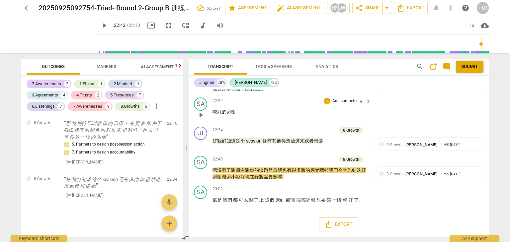
scroll to position [1748, 0]
click at [202, 176] on span "play_arrow" at bounding box center [201, 174] width 8 height 8
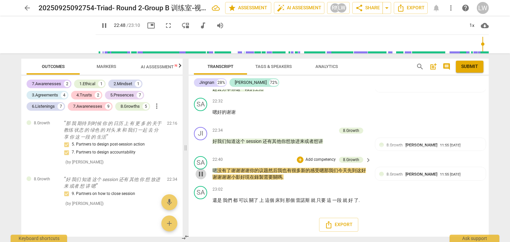
click at [202, 174] on span "pause" at bounding box center [201, 174] width 8 height 8
click at [232, 170] on span "谢谢" at bounding box center [235, 170] width 9 height 5
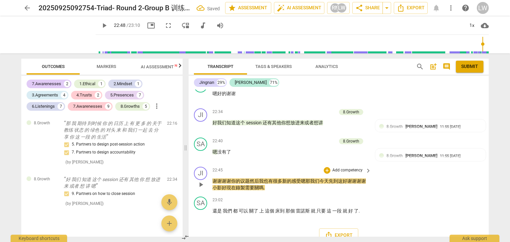
scroll to position [1777, 0]
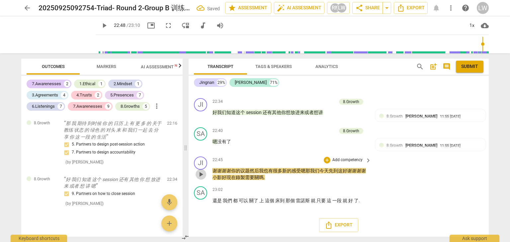
click at [200, 175] on span "play_arrow" at bounding box center [201, 175] width 8 height 8
click at [198, 175] on span "pause" at bounding box center [201, 175] width 8 height 8
click at [342, 170] on span "这" at bounding box center [340, 170] width 5 height 5
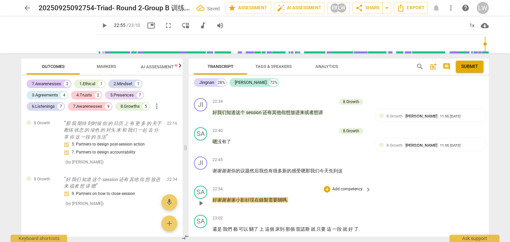
click at [217, 199] on span "好" at bounding box center [215, 200] width 5 height 5
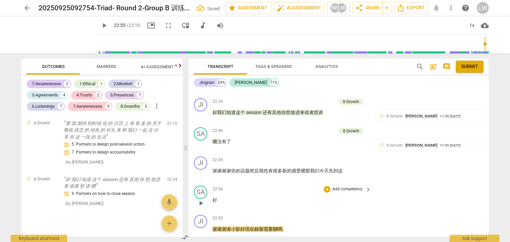
scroll to position [1810, 0]
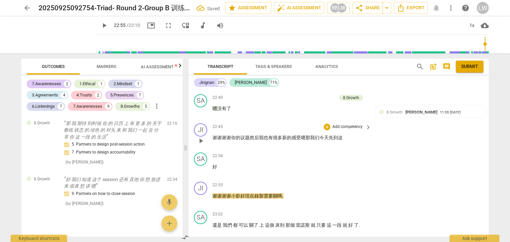
click at [350, 126] on p "Add competency" at bounding box center [348, 127] width 32 height 6
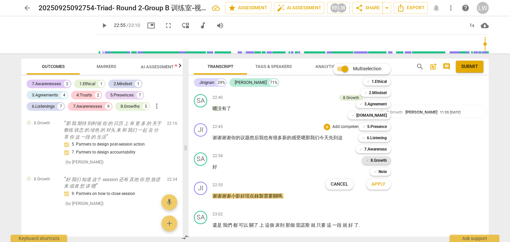
click at [378, 160] on b "8.Growth" at bounding box center [379, 161] width 16 height 8
click at [381, 182] on span "Apply" at bounding box center [379, 184] width 14 height 7
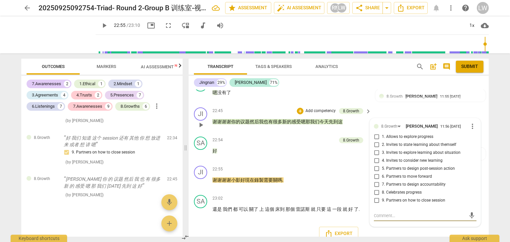
scroll to position [1833, 0]
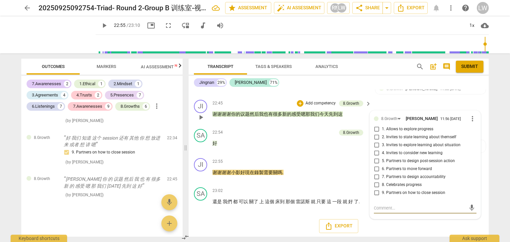
click at [375, 192] on input "9. Partners on how to close session" at bounding box center [376, 193] width 11 height 8
click at [338, 149] on div "22:54 + Add competency 8.Growth keyboard_arrow_right 好" at bounding box center [292, 141] width 159 height 24
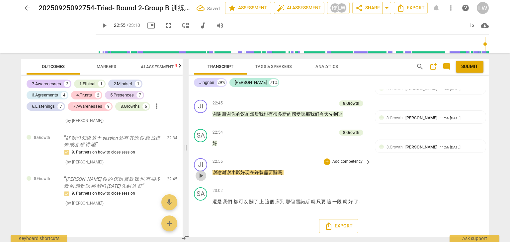
click at [201, 176] on span "play_arrow" at bounding box center [201, 176] width 8 height 8
click at [201, 175] on span "pause" at bounding box center [201, 176] width 8 height 8
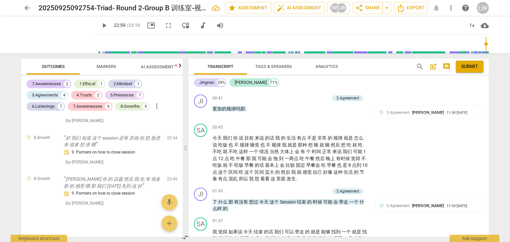
scroll to position [0, 0]
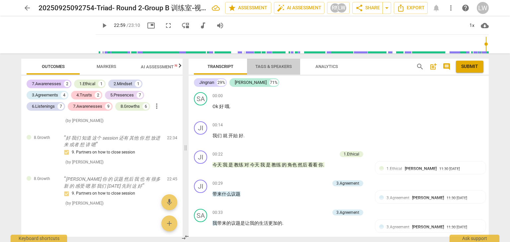
click at [284, 67] on span "Tags & Speakers" at bounding box center [273, 66] width 37 height 5
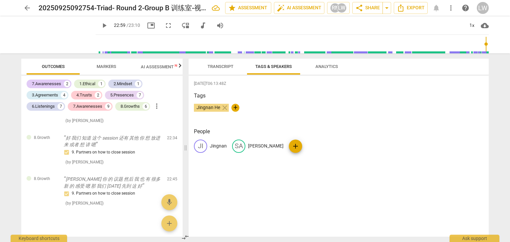
click at [220, 65] on span "Transcript" at bounding box center [221, 66] width 26 height 5
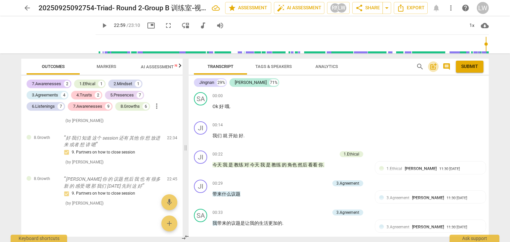
click at [434, 67] on span "post_add" at bounding box center [433, 67] width 8 height 8
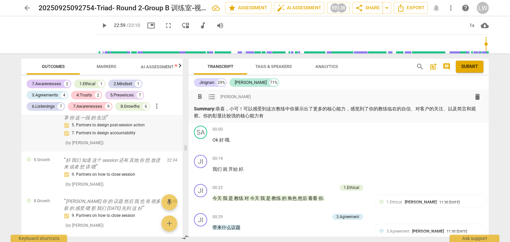
scroll to position [1972, 0]
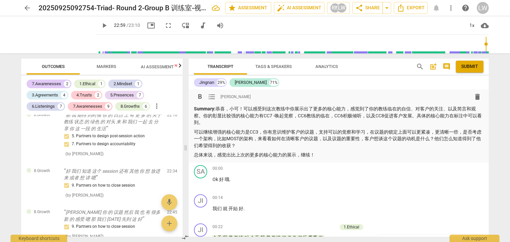
click at [467, 66] on span "Submit" at bounding box center [469, 66] width 17 height 7
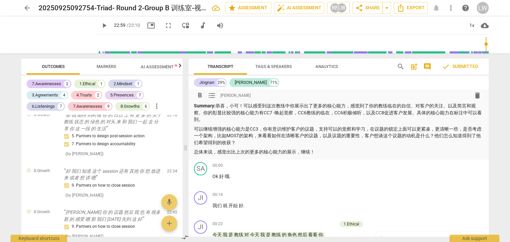
scroll to position [0, 0]
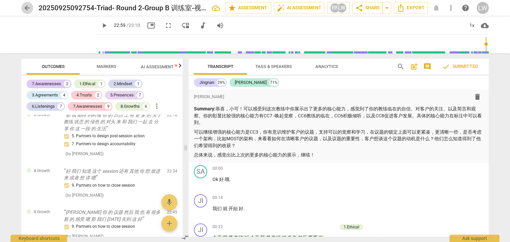
click at [27, 8] on span "arrow_back" at bounding box center [27, 8] width 8 height 8
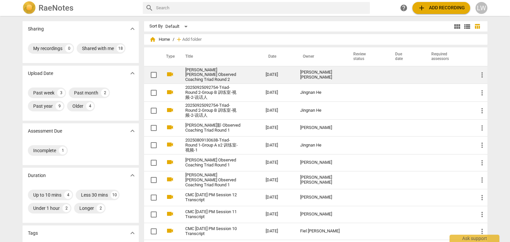
click at [206, 71] on link "[PERSON_NAME] [PERSON_NAME] Observed Coaching Triad Round 2" at bounding box center [213, 75] width 56 height 15
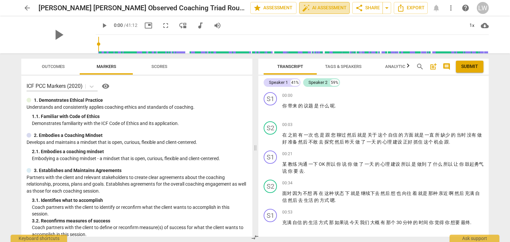
click at [329, 8] on span "auto_fix_high AI Assessment" at bounding box center [324, 8] width 44 height 8
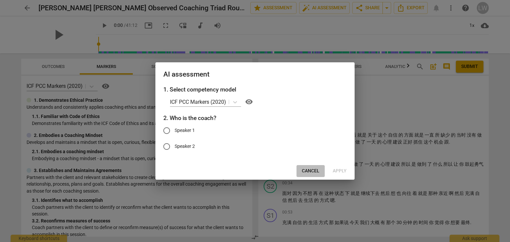
click at [307, 170] on span "Cancel" at bounding box center [311, 171] width 18 height 7
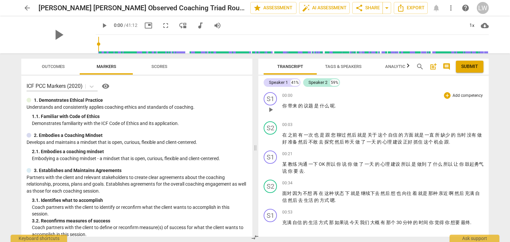
click at [272, 109] on span "play_arrow" at bounding box center [271, 110] width 8 height 8
click at [272, 109] on span "pause" at bounding box center [271, 110] width 8 height 8
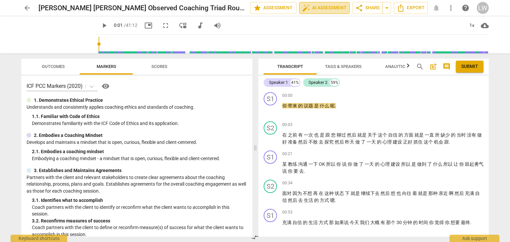
click at [330, 8] on span "auto_fix_high AI Assessment" at bounding box center [324, 8] width 44 height 8
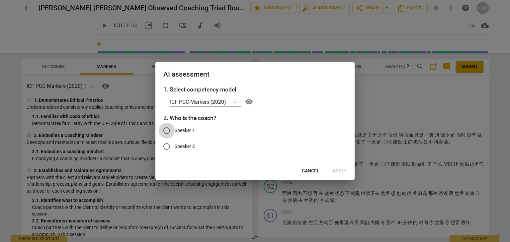
click at [167, 130] on input "Speaker 1" at bounding box center [167, 131] width 16 height 16
click at [339, 171] on span "Apply" at bounding box center [340, 171] width 14 height 7
